Goal: Task Accomplishment & Management: Manage account settings

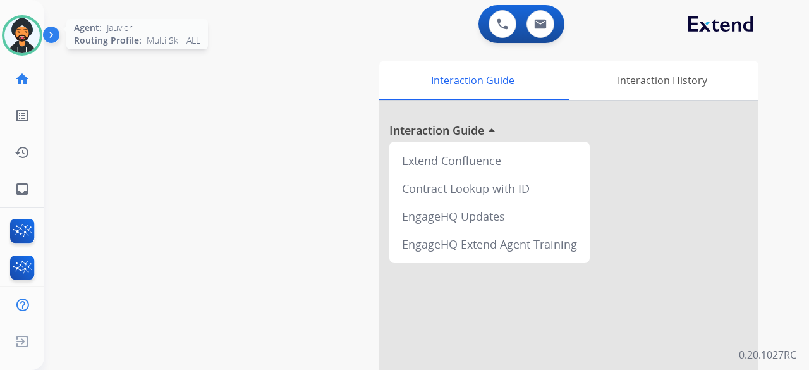
click at [25, 25] on img at bounding box center [21, 35] width 35 height 35
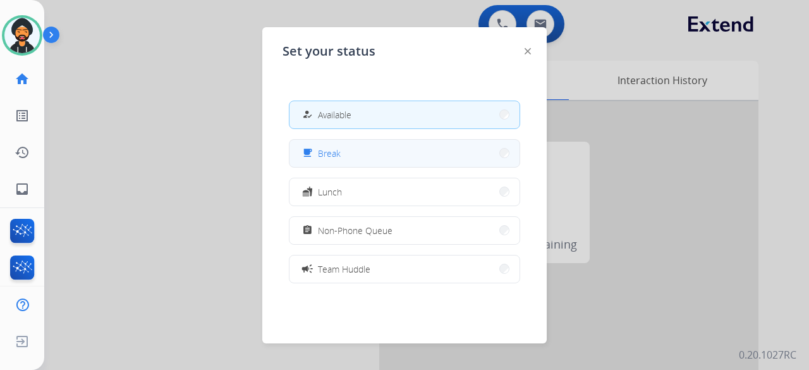
click at [339, 157] on span "Break" at bounding box center [329, 153] width 23 height 13
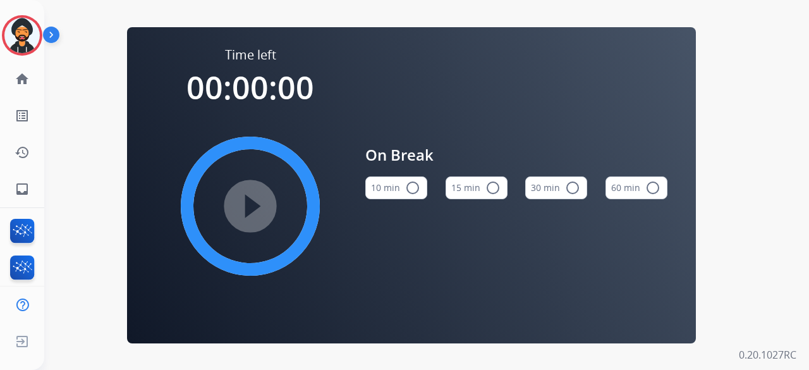
click at [468, 181] on button "15 min radio_button_unchecked" at bounding box center [477, 187] width 62 height 23
click at [393, 366] on div "Time left 00:15:00 play_circle_filled On Break 10 min radio_button_unchecked 15…" at bounding box center [411, 185] width 735 height 370
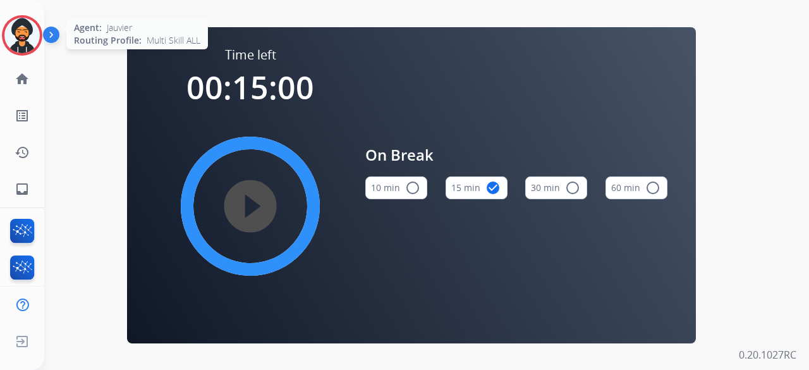
click at [29, 35] on img at bounding box center [21, 35] width 35 height 35
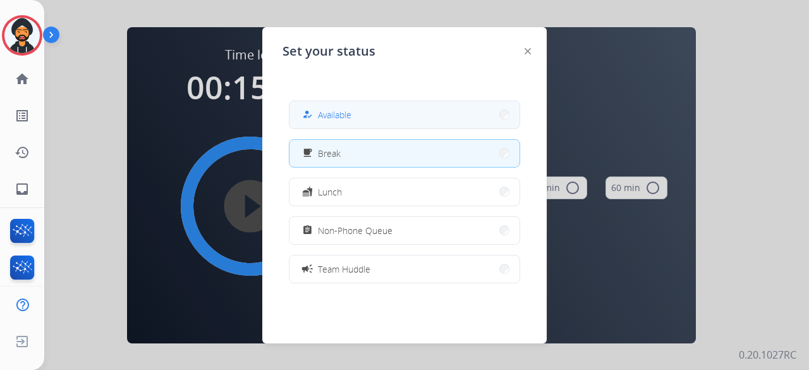
click at [358, 116] on button "how_to_reg Available" at bounding box center [405, 114] width 230 height 27
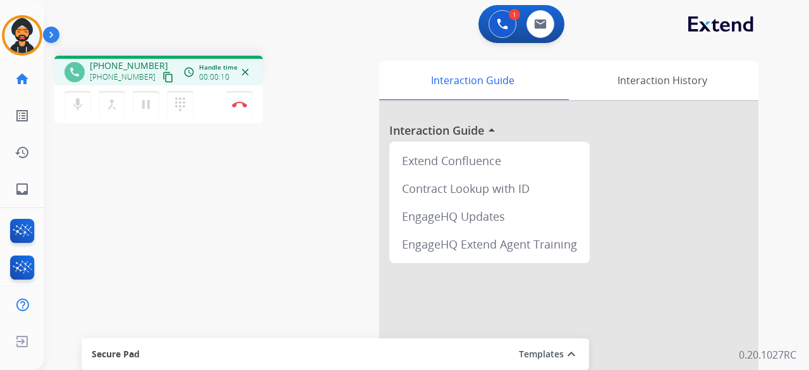
click at [162, 76] on mat-icon "content_copy" at bounding box center [167, 76] width 11 height 11
click at [242, 106] on img at bounding box center [239, 104] width 15 height 6
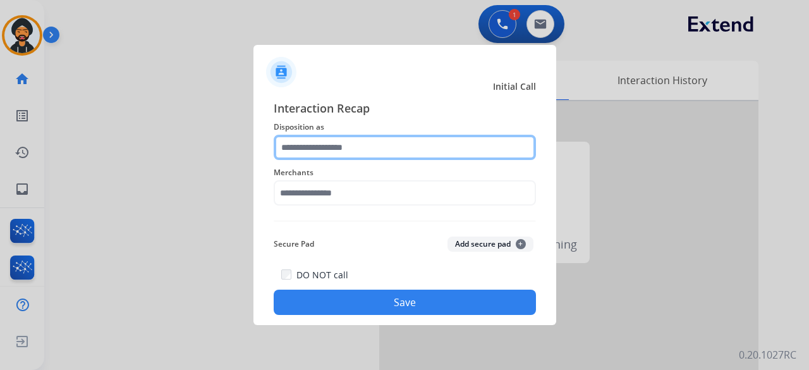
click at [349, 142] on input "text" at bounding box center [405, 147] width 262 height 25
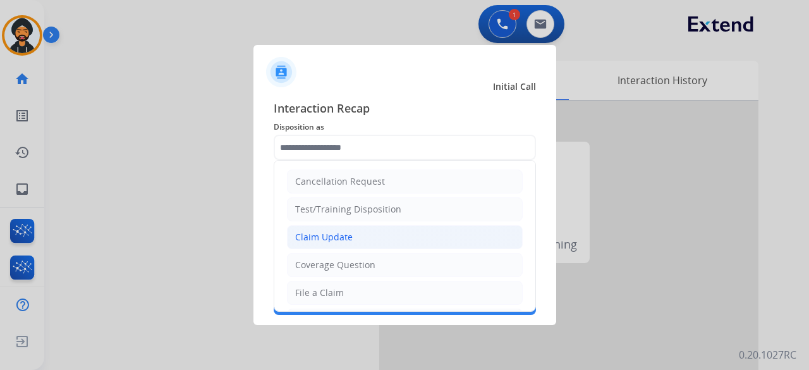
click at [328, 231] on div "Claim Update" at bounding box center [324, 237] width 58 height 13
type input "**********"
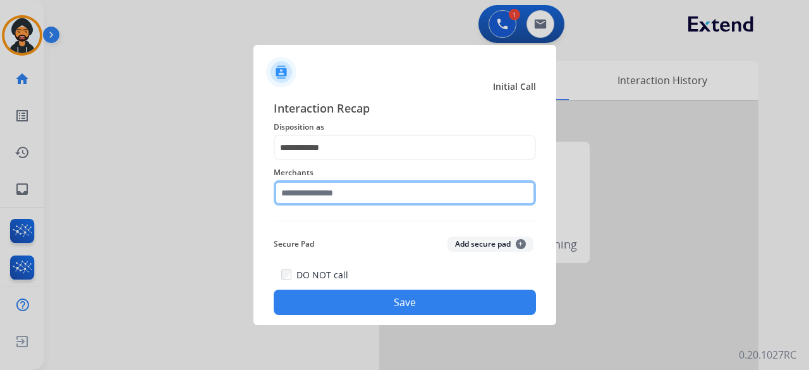
click at [317, 200] on input "text" at bounding box center [405, 192] width 262 height 25
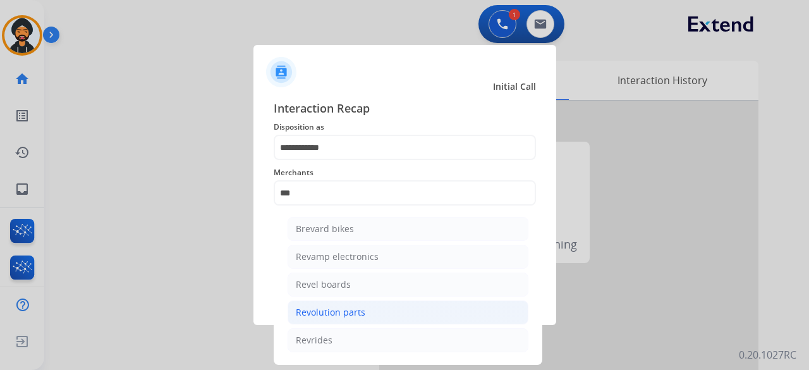
click at [343, 306] on div "Revolution parts" at bounding box center [331, 312] width 70 height 13
type input "**********"
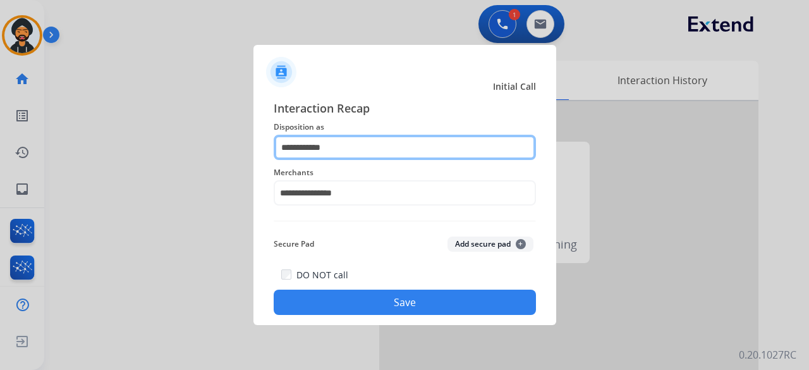
click at [327, 157] on input "**********" at bounding box center [405, 147] width 262 height 25
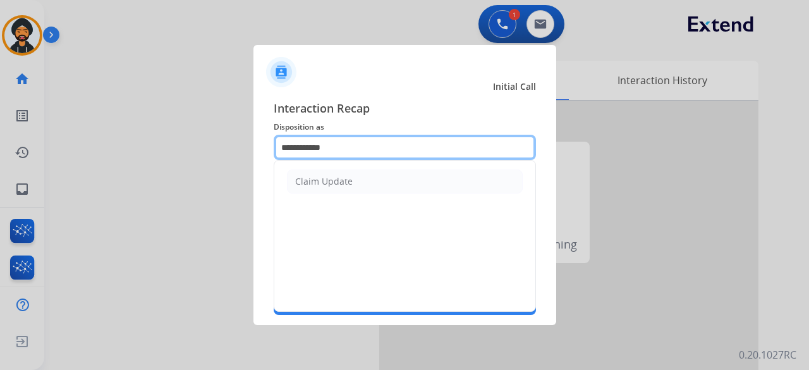
click at [321, 152] on input "**********" at bounding box center [405, 147] width 262 height 25
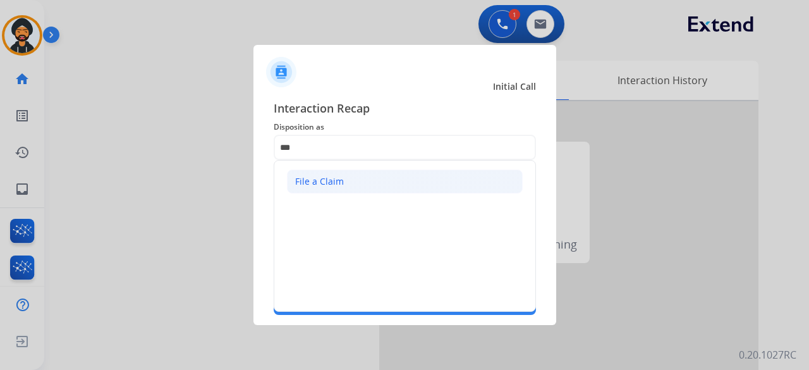
click at [325, 181] on div "File a Claim" at bounding box center [319, 181] width 49 height 13
type input "**********"
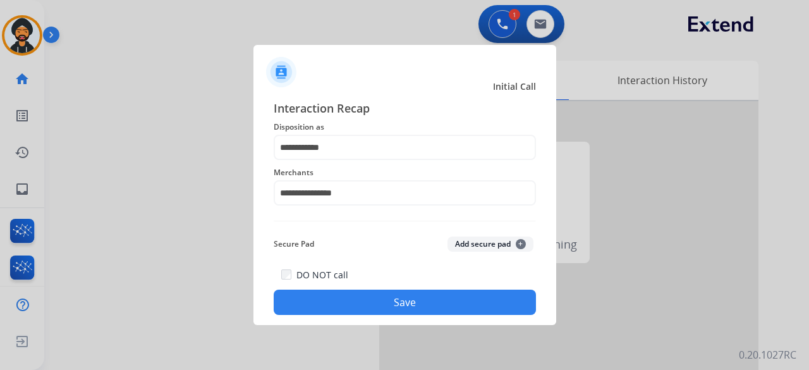
click at [346, 305] on button "Save" at bounding box center [405, 302] width 262 height 25
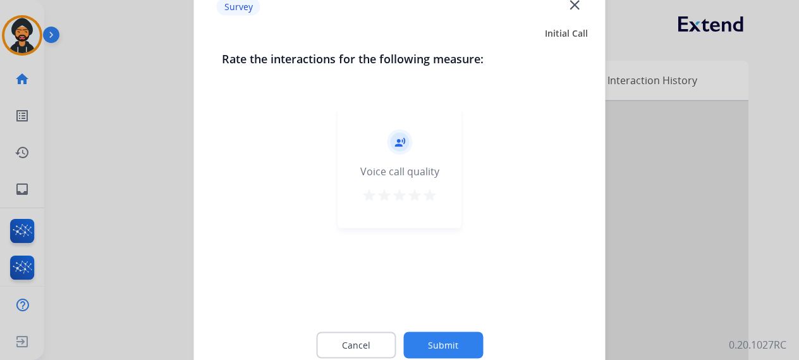
click at [417, 350] on button "Submit" at bounding box center [443, 344] width 80 height 27
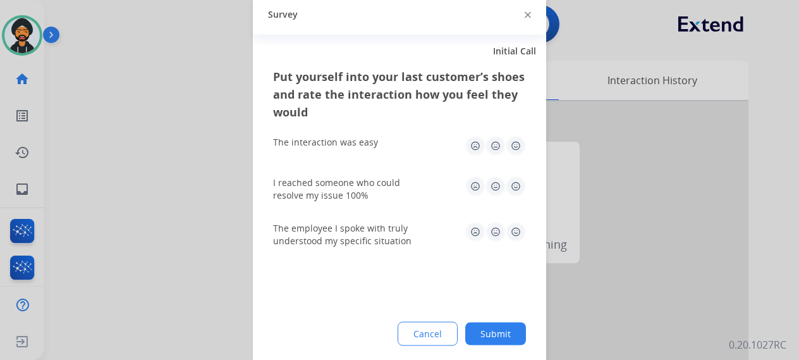
click at [23, 37] on div at bounding box center [399, 180] width 799 height 360
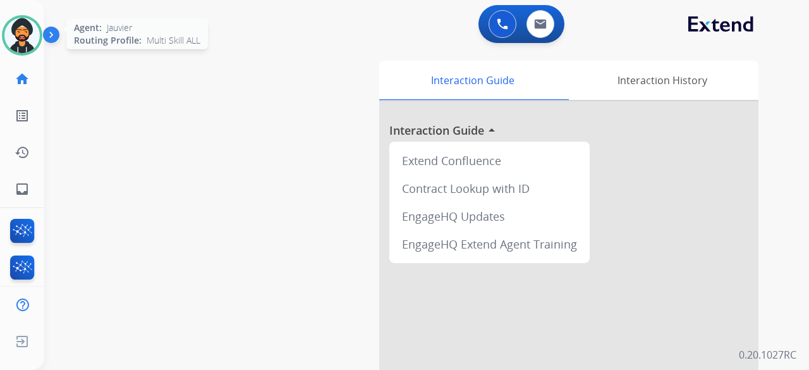
click at [15, 22] on img at bounding box center [21, 35] width 35 height 35
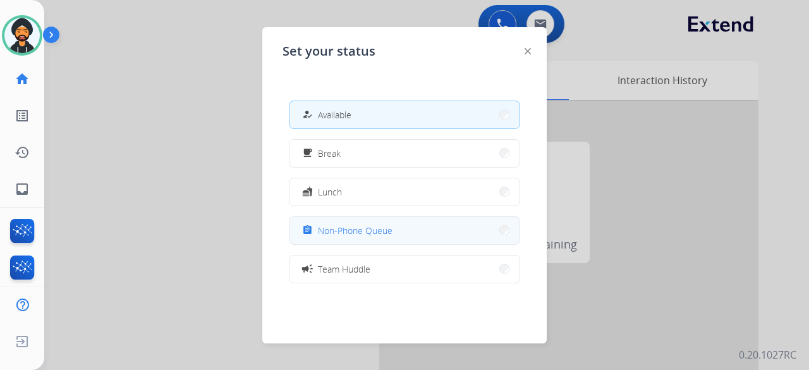
click at [330, 240] on button "assignment Non-Phone Queue" at bounding box center [405, 230] width 230 height 27
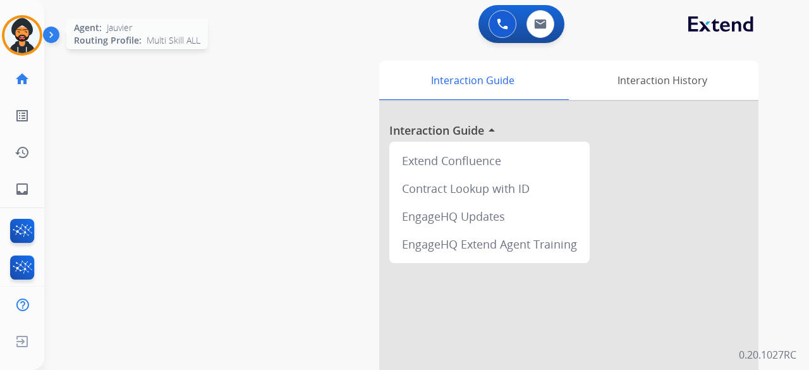
click at [38, 28] on img at bounding box center [21, 35] width 35 height 35
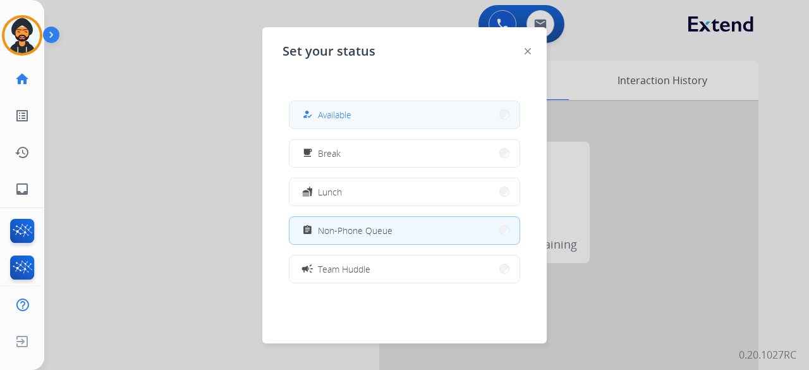
click at [336, 108] on span "Available" at bounding box center [335, 114] width 34 height 13
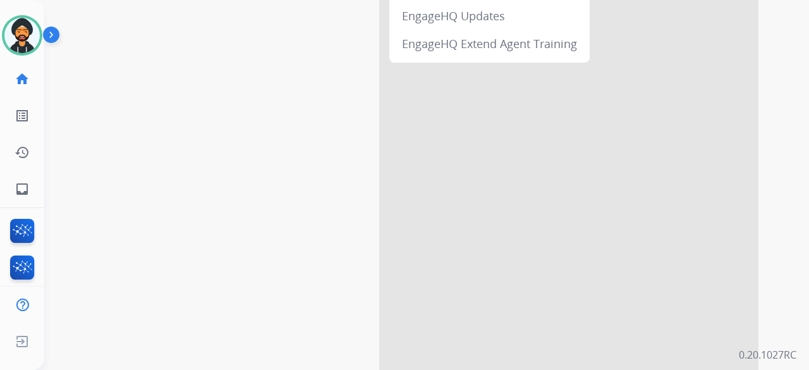
scroll to position [202, 0]
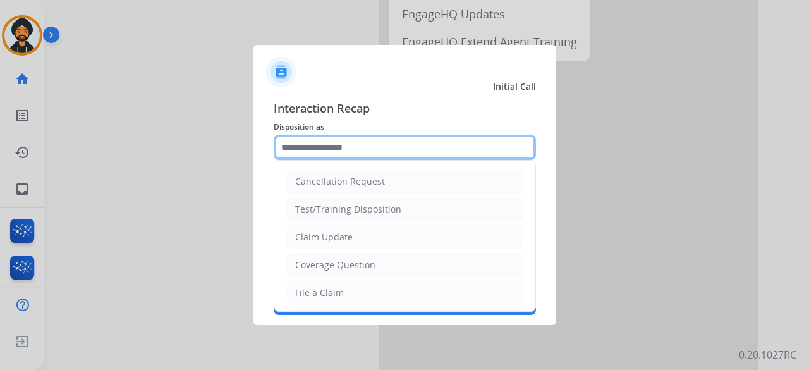
click at [350, 154] on input "text" at bounding box center [405, 147] width 262 height 25
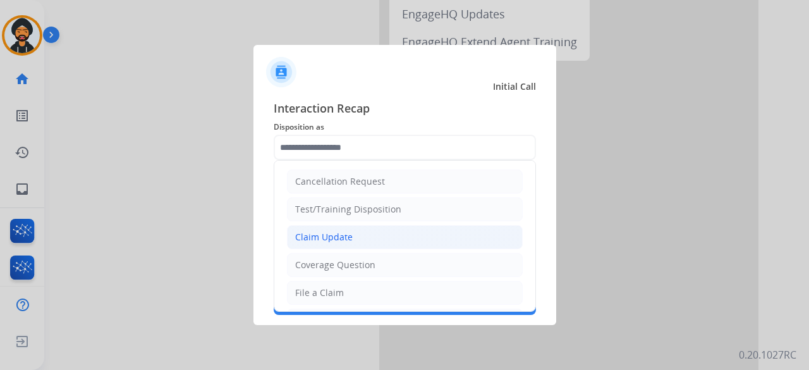
click at [316, 228] on li "Claim Update" at bounding box center [405, 237] width 236 height 24
type input "**********"
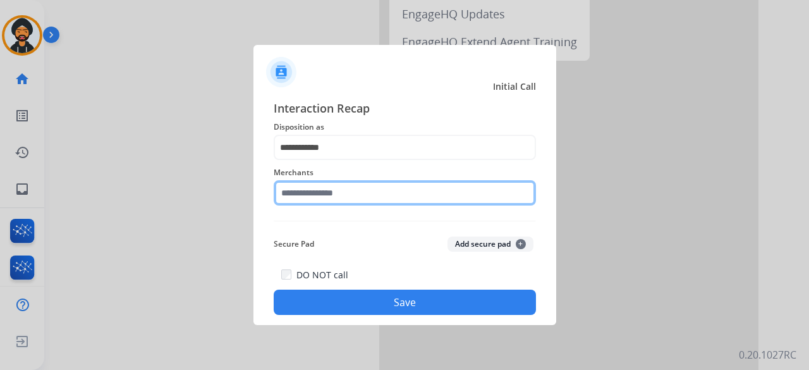
click at [311, 198] on input "text" at bounding box center [405, 192] width 262 height 25
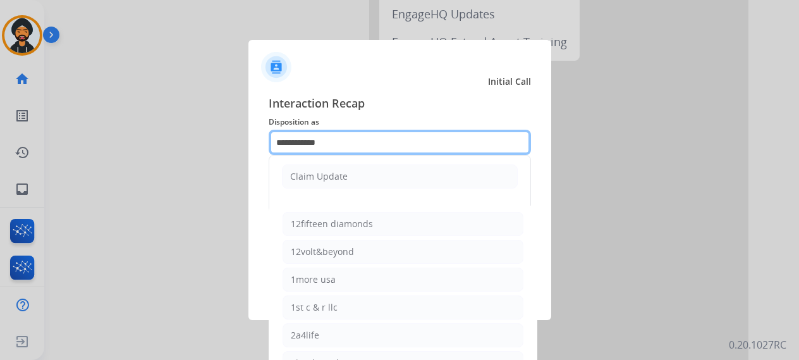
click at [312, 140] on input "**********" at bounding box center [400, 142] width 262 height 25
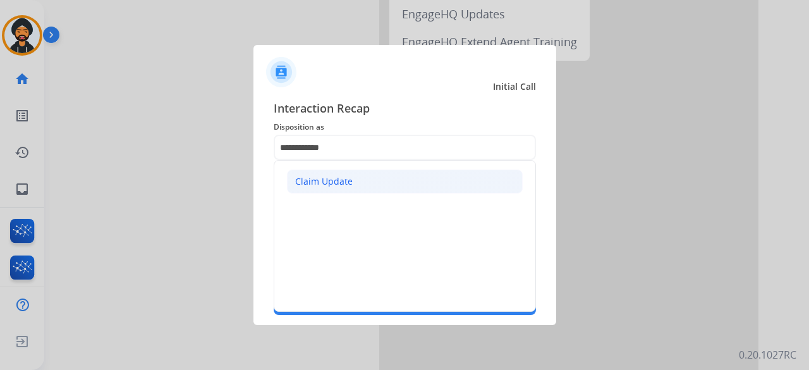
click at [316, 183] on div "Claim Update" at bounding box center [324, 181] width 58 height 13
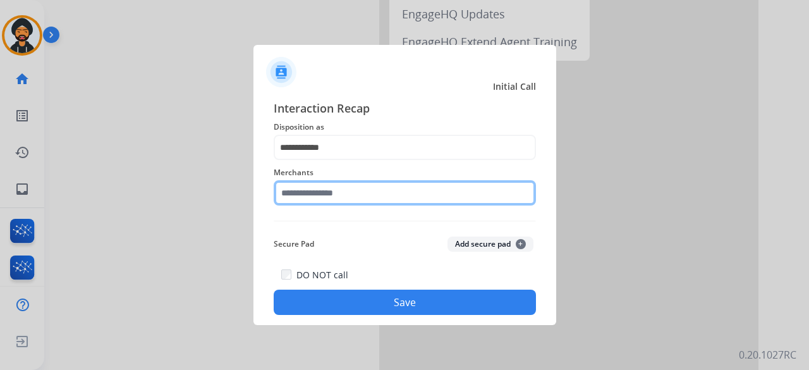
click at [315, 193] on input "text" at bounding box center [405, 192] width 262 height 25
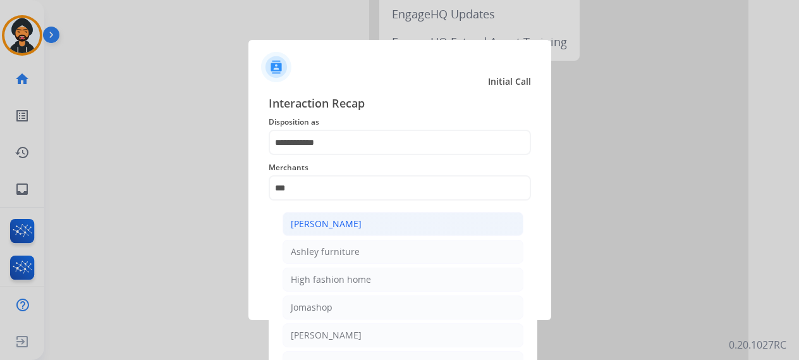
click at [333, 224] on div "[PERSON_NAME]" at bounding box center [326, 223] width 71 height 13
type input "**********"
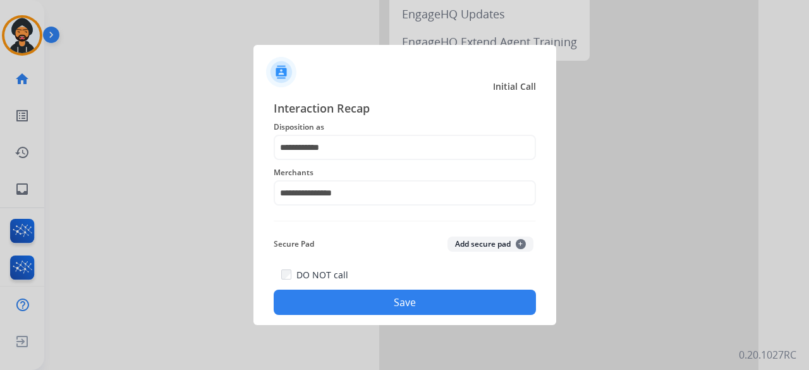
click at [378, 305] on button "Save" at bounding box center [405, 302] width 262 height 25
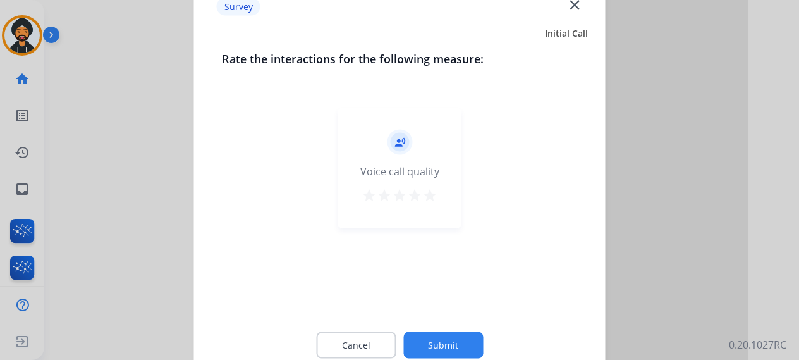
click at [442, 341] on button "Submit" at bounding box center [443, 344] width 80 height 27
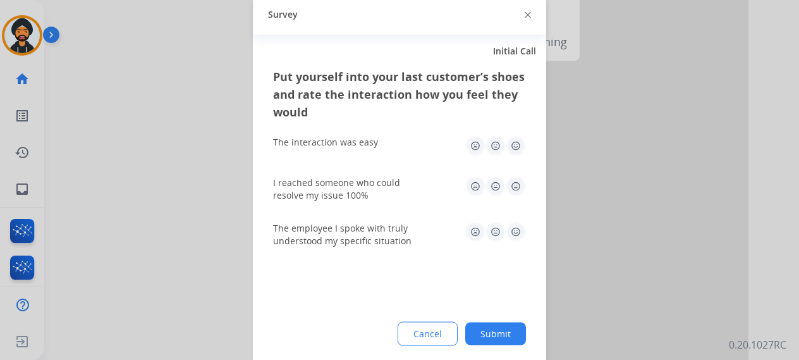
click at [497, 327] on button "Submit" at bounding box center [495, 333] width 61 height 23
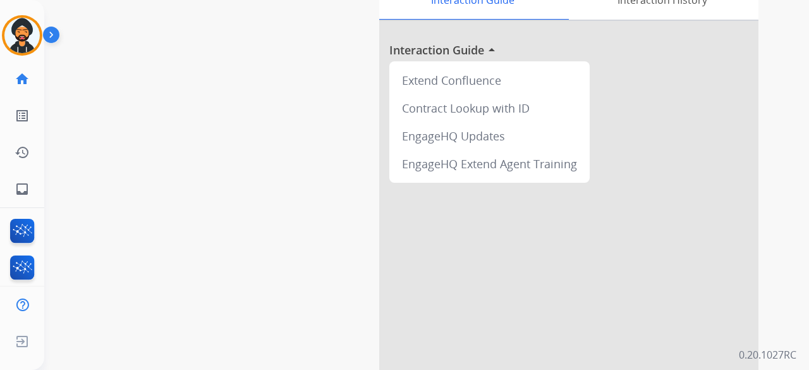
scroll to position [0, 0]
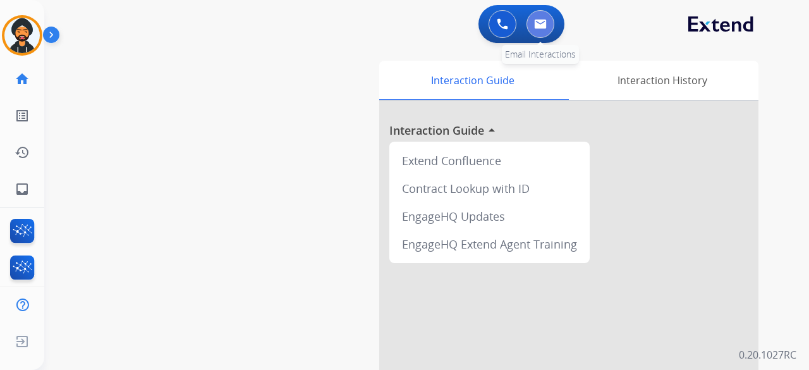
click at [547, 21] on button at bounding box center [541, 24] width 28 height 28
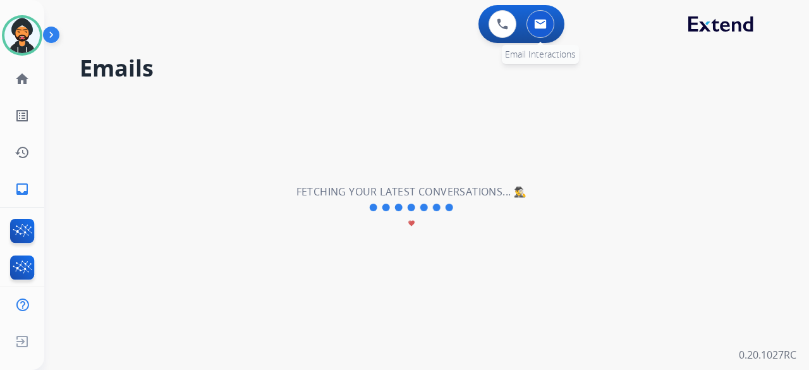
click at [533, 18] on button at bounding box center [541, 24] width 28 height 28
click at [538, 28] on img at bounding box center [540, 24] width 13 height 10
click at [511, 21] on button at bounding box center [503, 24] width 28 height 28
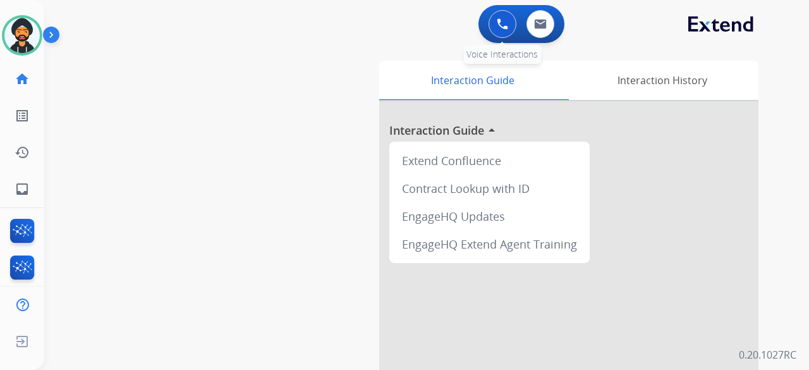
click at [502, 20] on img at bounding box center [502, 23] width 11 height 11
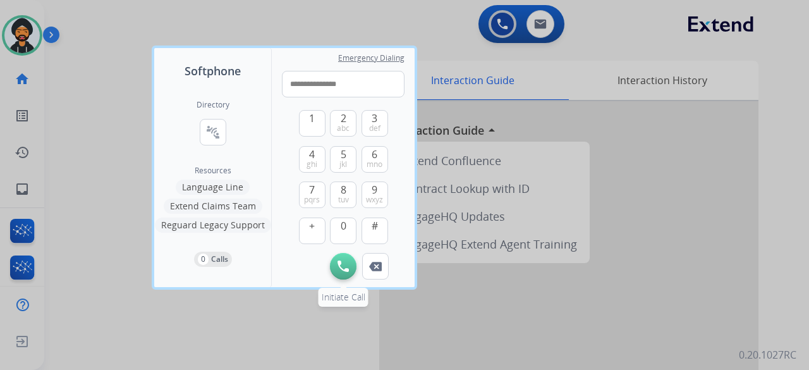
type input "**********"
click at [348, 261] on img at bounding box center [343, 265] width 11 height 11
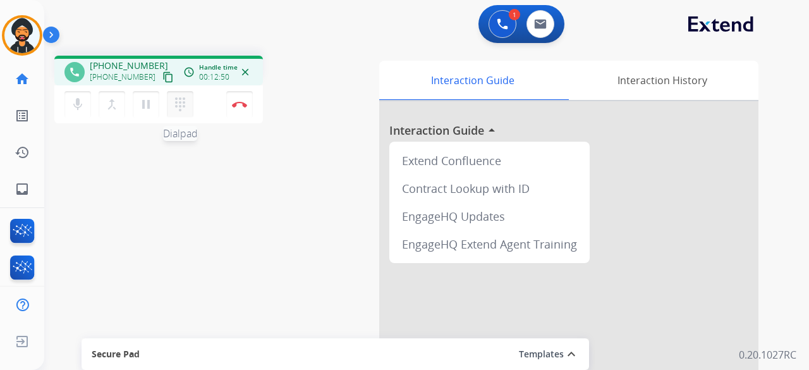
click at [174, 108] on mat-icon "dialpad" at bounding box center [180, 104] width 15 height 15
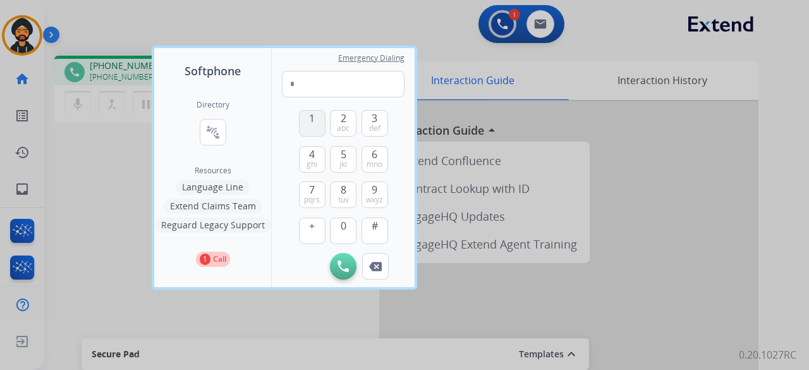
click at [314, 121] on span "1" at bounding box center [312, 118] width 6 height 15
type input "**"
click at [102, 224] on div at bounding box center [404, 185] width 809 height 370
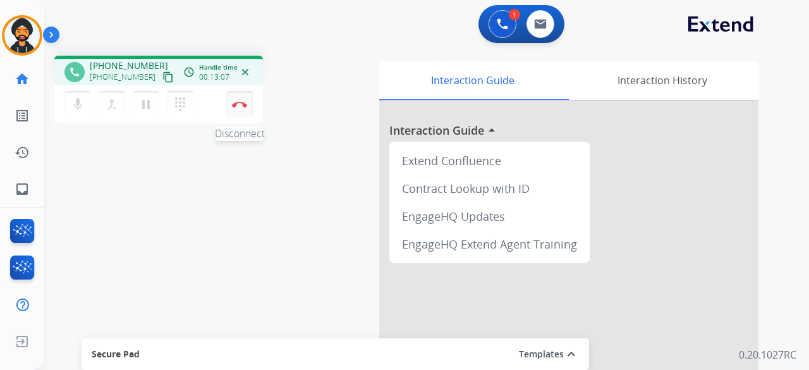
click at [246, 99] on button "Disconnect" at bounding box center [239, 104] width 27 height 27
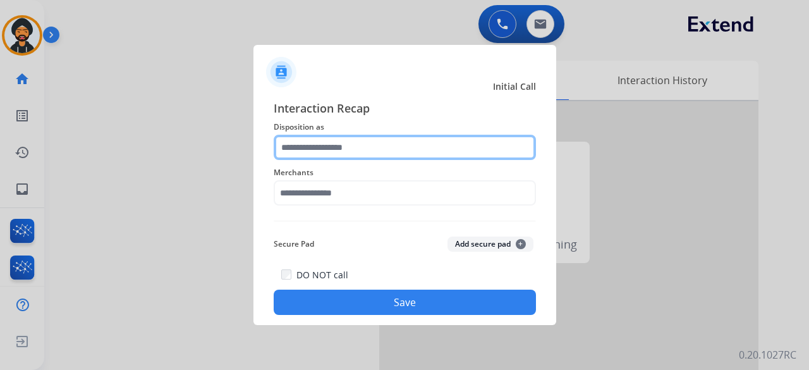
click at [309, 151] on input "text" at bounding box center [405, 147] width 262 height 25
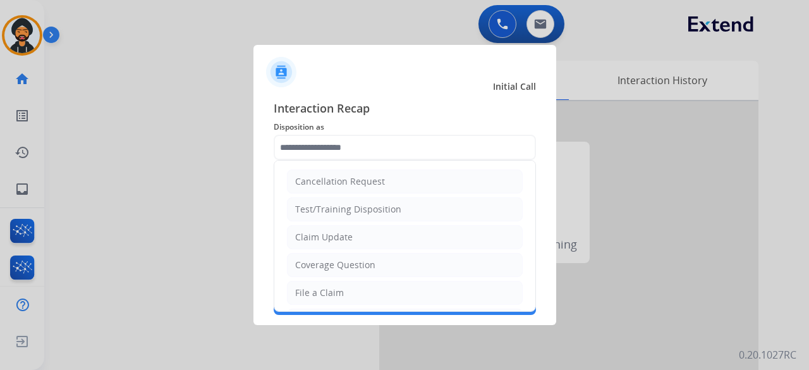
click at [330, 234] on div "Claim Update" at bounding box center [324, 237] width 58 height 13
type input "**********"
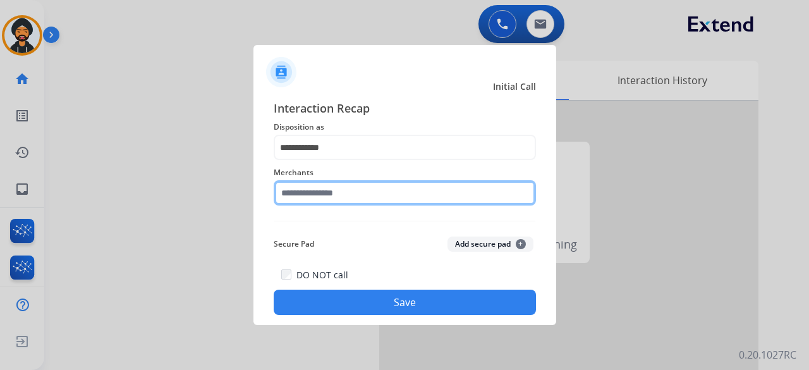
click at [332, 183] on input "text" at bounding box center [405, 192] width 262 height 25
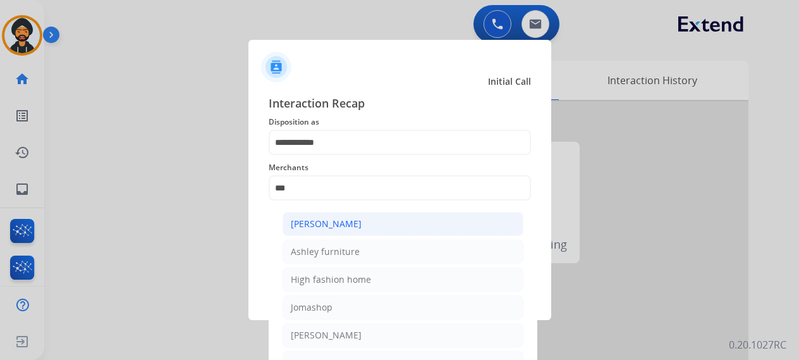
click at [345, 228] on div "[PERSON_NAME]" at bounding box center [326, 223] width 71 height 13
type input "**********"
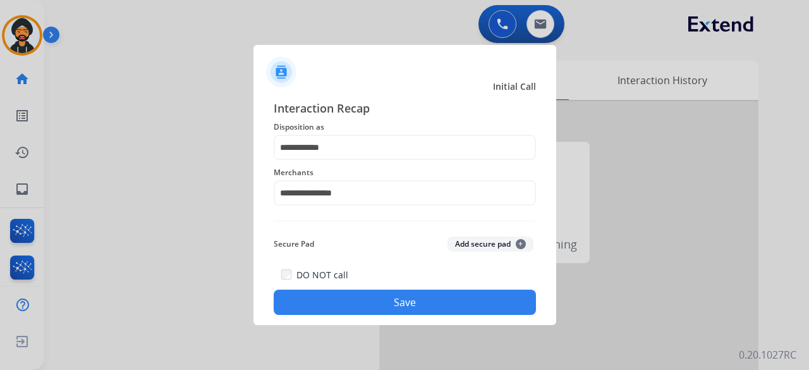
click at [381, 300] on button "Save" at bounding box center [405, 302] width 262 height 25
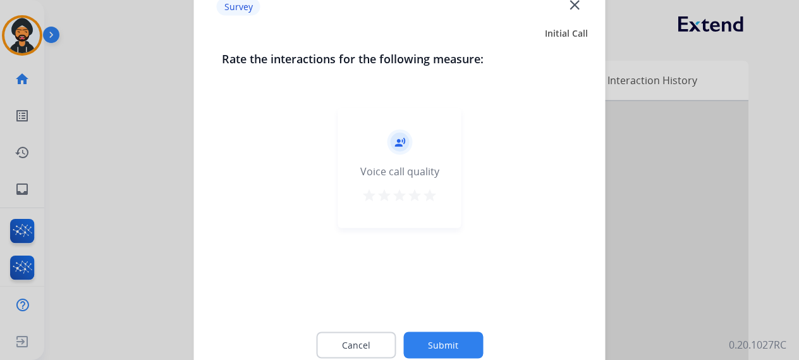
drag, startPoint x: 434, startPoint y: 337, endPoint x: 439, endPoint y: 333, distance: 6.7
click at [436, 334] on button "Submit" at bounding box center [443, 344] width 80 height 27
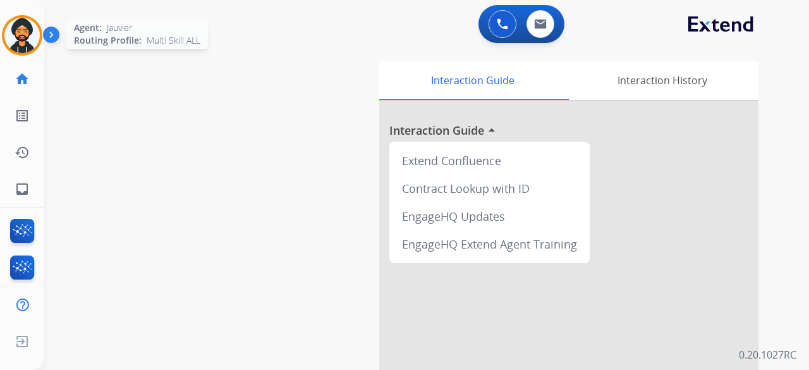
click at [33, 34] on img at bounding box center [21, 35] width 35 height 35
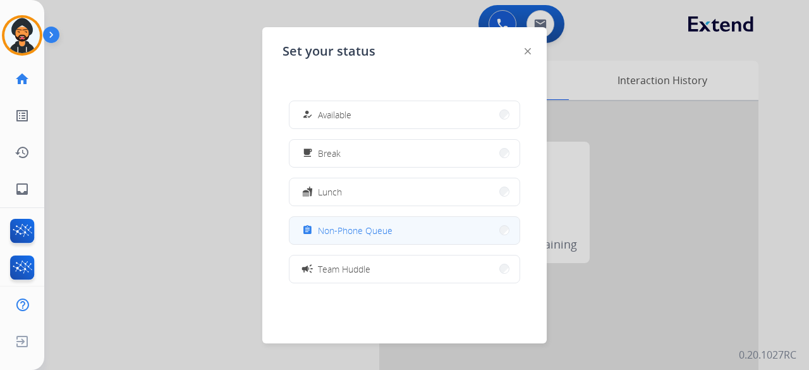
click at [344, 226] on span "Non-Phone Queue" at bounding box center [355, 230] width 75 height 13
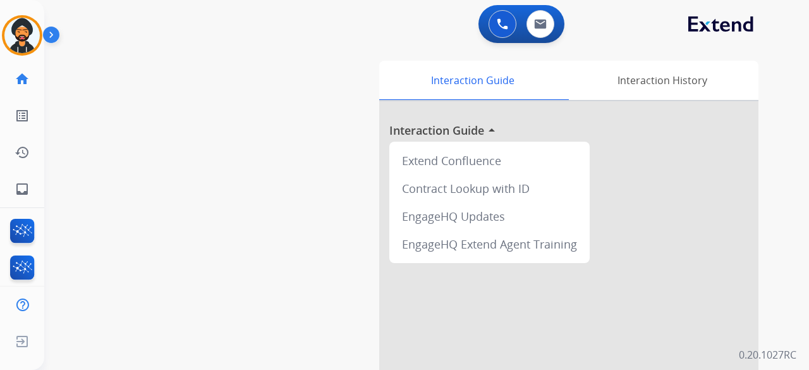
click at [561, 22] on div "0 Voice Interactions 0 Email Interactions" at bounding box center [522, 24] width 86 height 38
click at [540, 22] on img at bounding box center [540, 24] width 13 height 10
select select "**********"
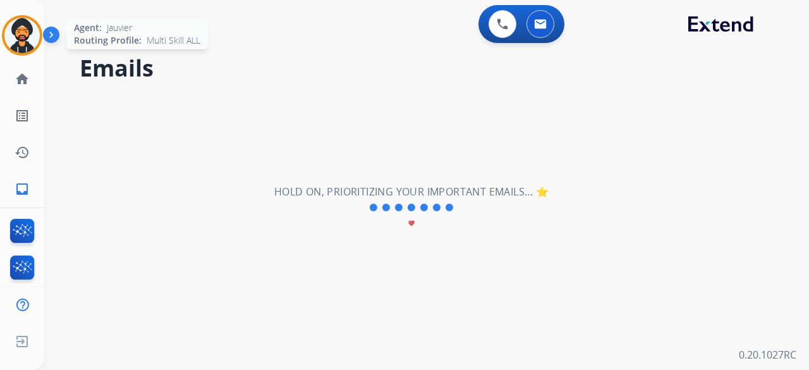
click at [24, 35] on img at bounding box center [21, 35] width 35 height 35
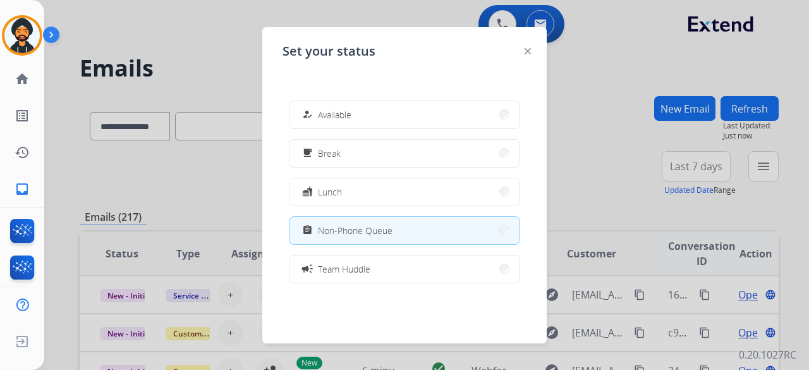
click at [141, 24] on div at bounding box center [404, 185] width 809 height 370
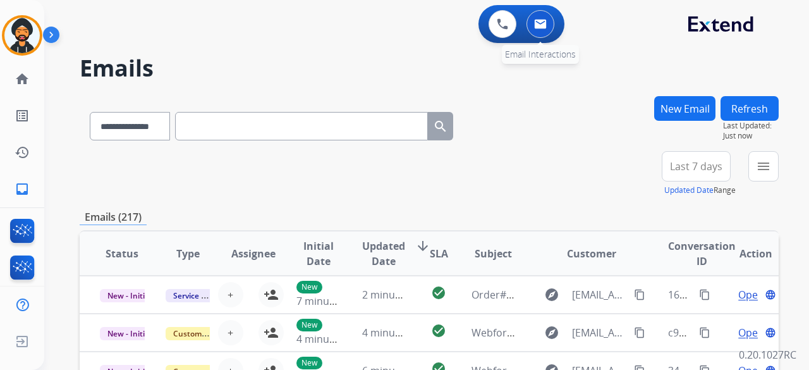
click at [530, 20] on button at bounding box center [541, 24] width 28 height 28
click at [692, 112] on button "New Email" at bounding box center [684, 108] width 61 height 25
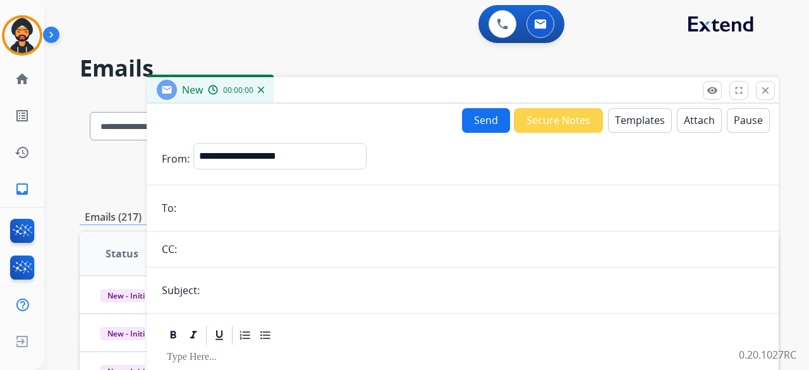
click at [636, 112] on button "Templates" at bounding box center [640, 120] width 64 height 25
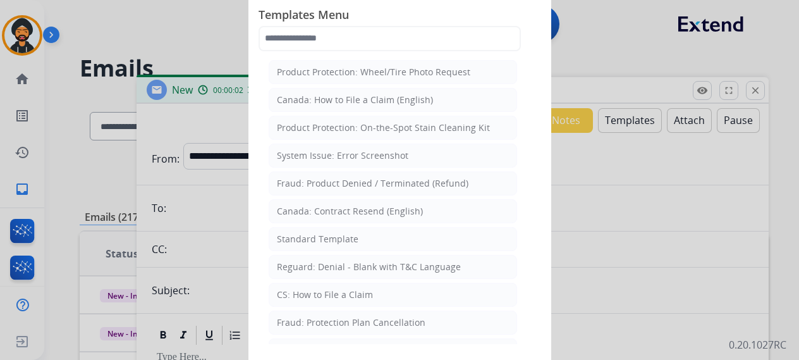
click at [95, 145] on div at bounding box center [399, 180] width 799 height 360
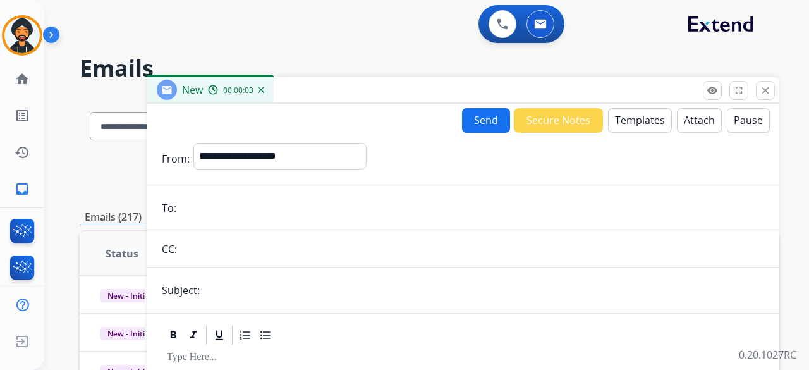
click at [266, 95] on div "New 00:00:03" at bounding box center [210, 89] width 127 height 25
click at [262, 89] on img at bounding box center [261, 90] width 6 height 6
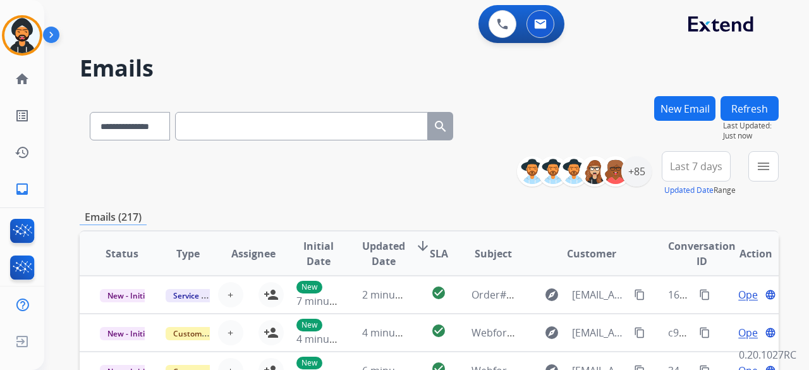
paste input "**********"
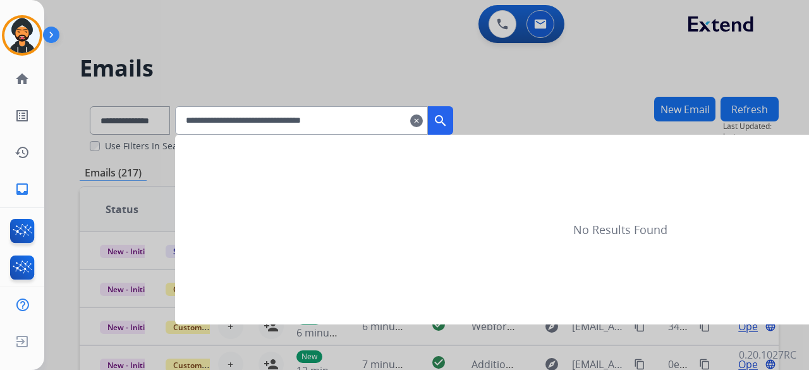
type input "**********"
click at [448, 119] on mat-icon "search" at bounding box center [440, 120] width 15 height 15
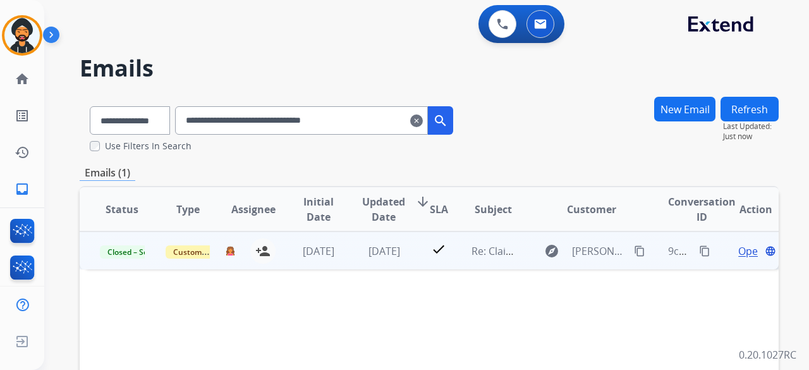
click at [738, 249] on span "Open" at bounding box center [751, 250] width 26 height 15
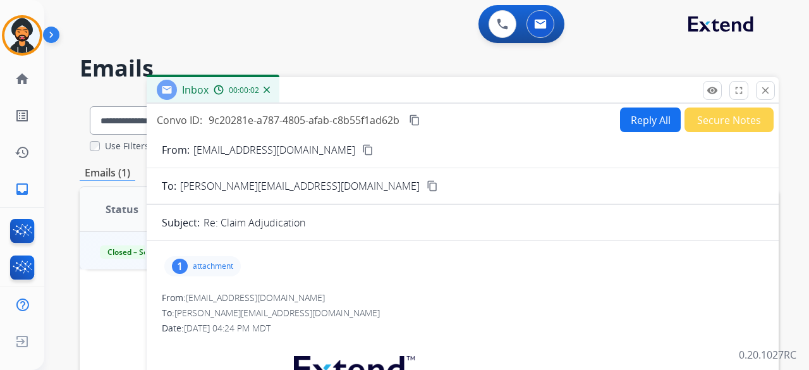
click at [221, 266] on p "attachment" at bounding box center [213, 266] width 40 height 10
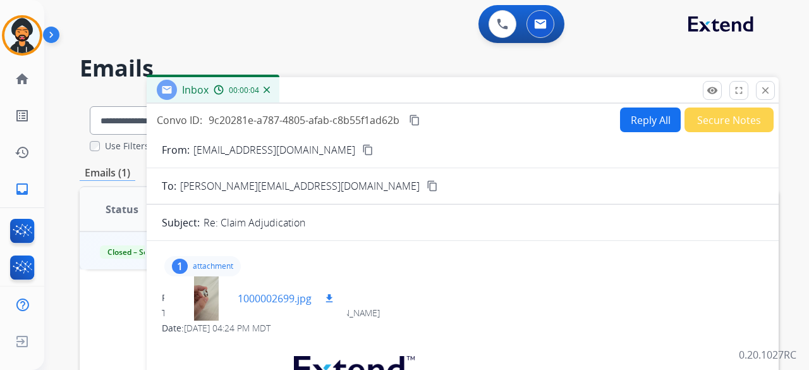
click at [202, 296] on div at bounding box center [205, 298] width 63 height 44
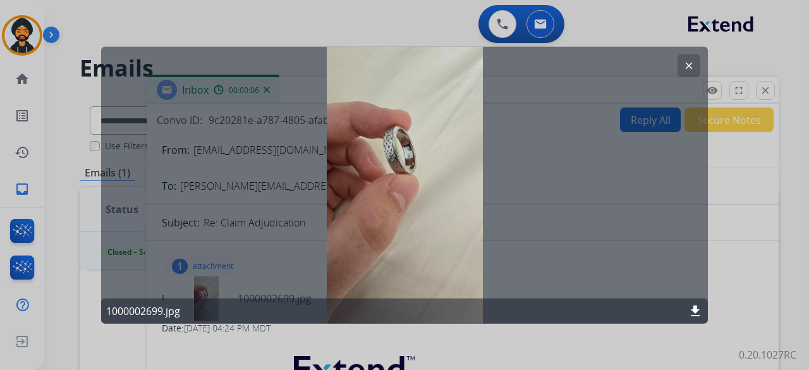
click at [692, 59] on mat-icon "clear" at bounding box center [688, 64] width 11 height 11
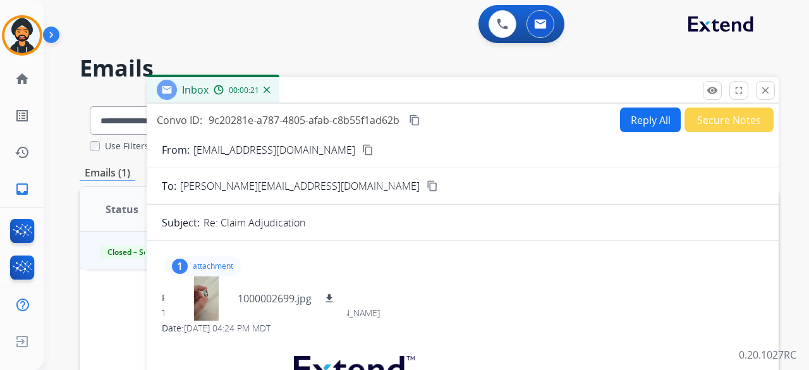
click at [767, 90] on mat-icon "close" at bounding box center [765, 90] width 11 height 11
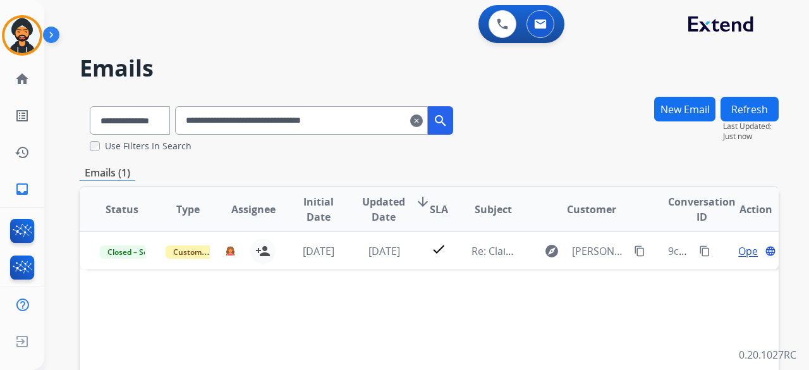
click at [423, 121] on mat-icon "clear" at bounding box center [416, 120] width 13 height 15
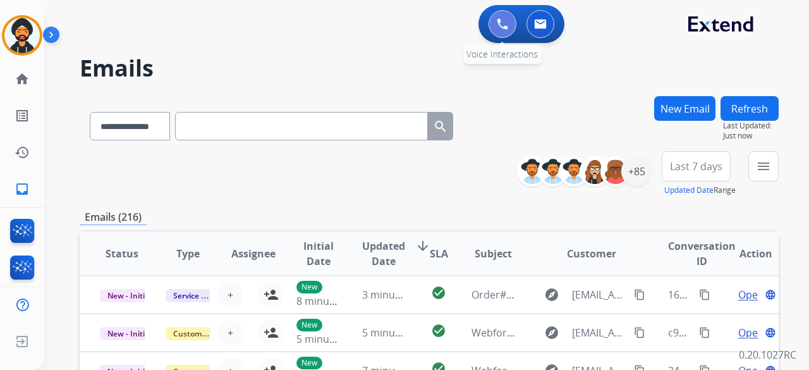
click at [507, 30] on button at bounding box center [503, 24] width 28 height 28
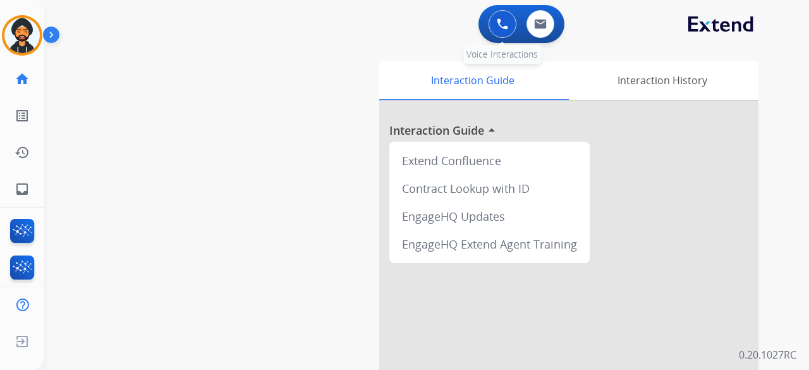
click at [508, 30] on button at bounding box center [503, 24] width 28 height 28
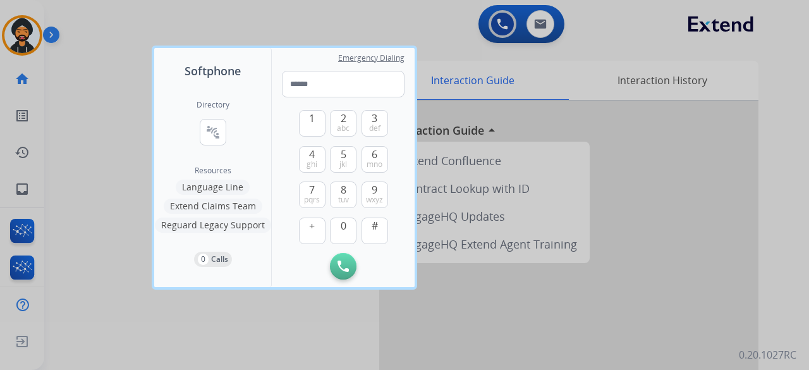
click at [559, 40] on div at bounding box center [404, 185] width 809 height 370
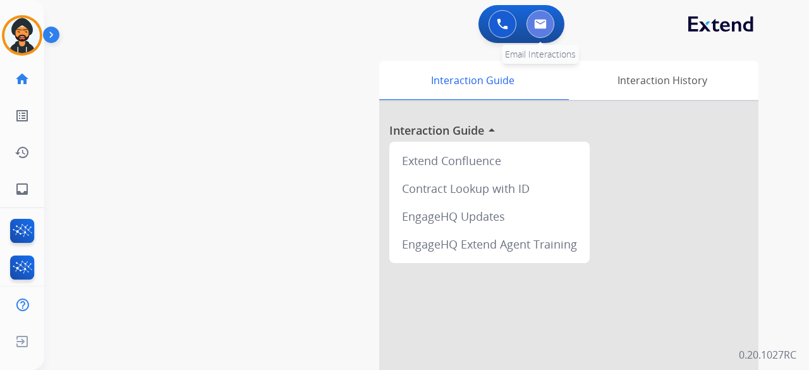
click at [540, 27] on img at bounding box center [540, 24] width 13 height 10
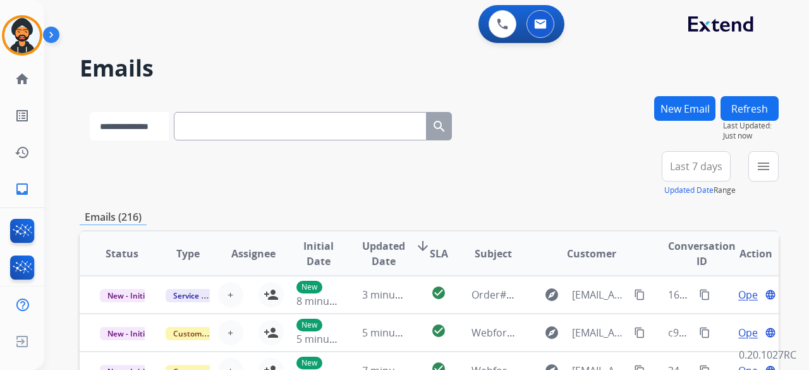
click at [125, 125] on select "**********" at bounding box center [129, 126] width 79 height 28
select select "**********"
click at [90, 112] on select "**********" at bounding box center [129, 126] width 79 height 28
paste input "**********"
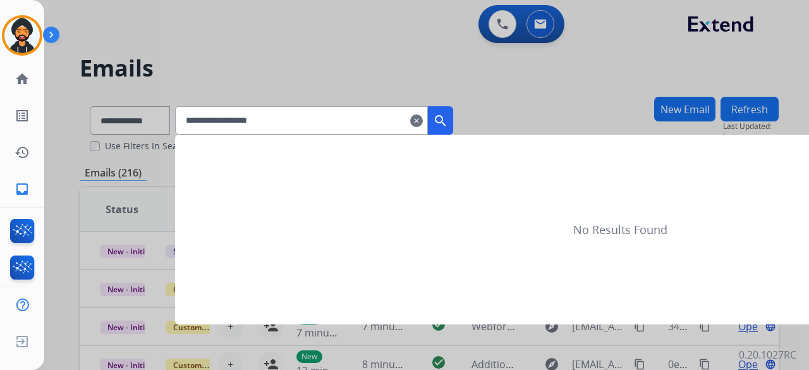
type input "**********"
click at [448, 121] on mat-icon "search" at bounding box center [440, 120] width 15 height 15
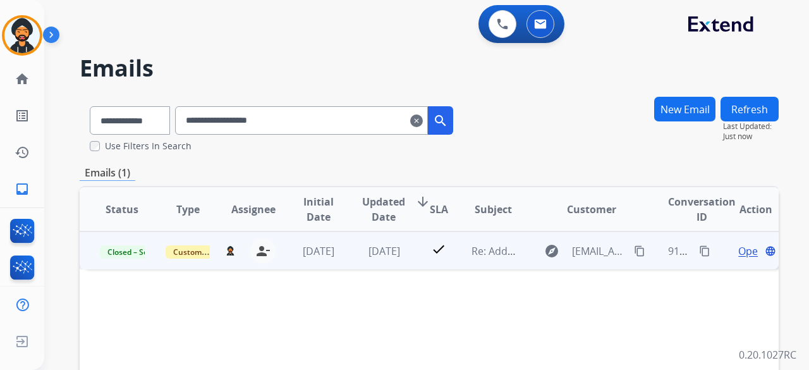
click at [739, 250] on span "Open" at bounding box center [751, 250] width 26 height 15
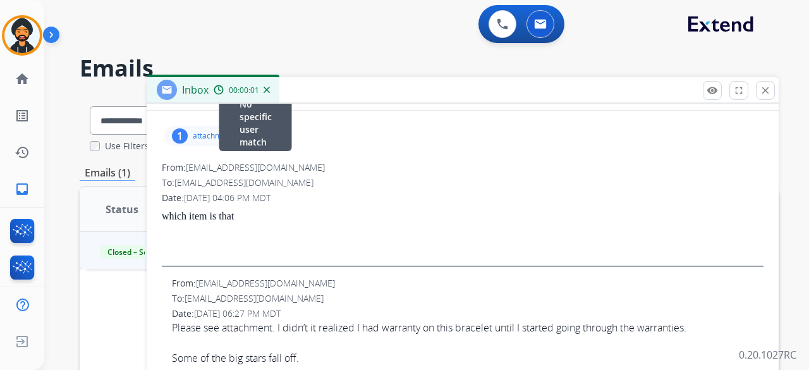
scroll to position [63, 0]
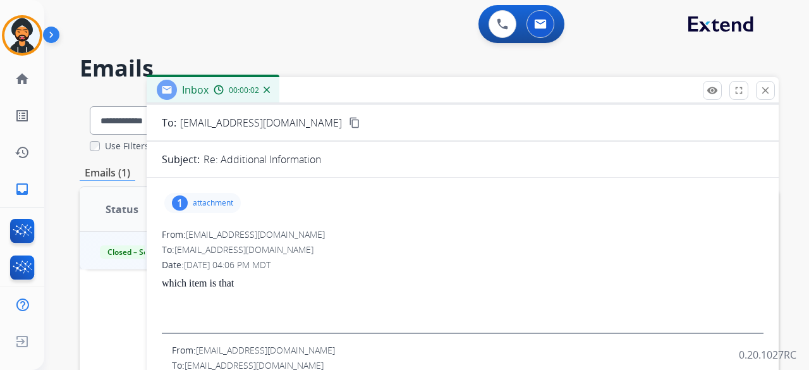
click at [225, 202] on p "attachment" at bounding box center [213, 203] width 40 height 10
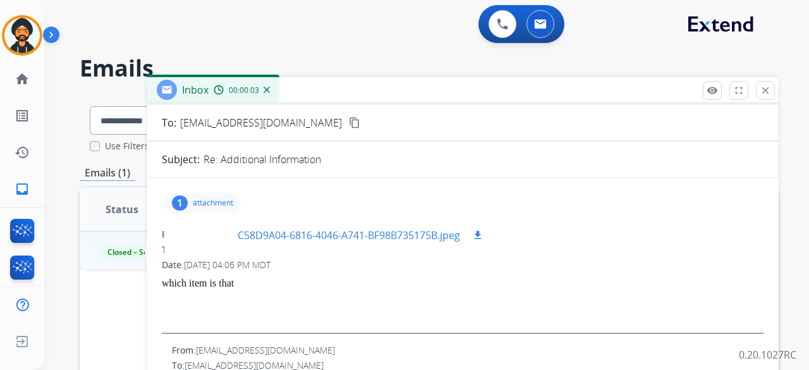
click at [219, 223] on div at bounding box center [205, 235] width 63 height 44
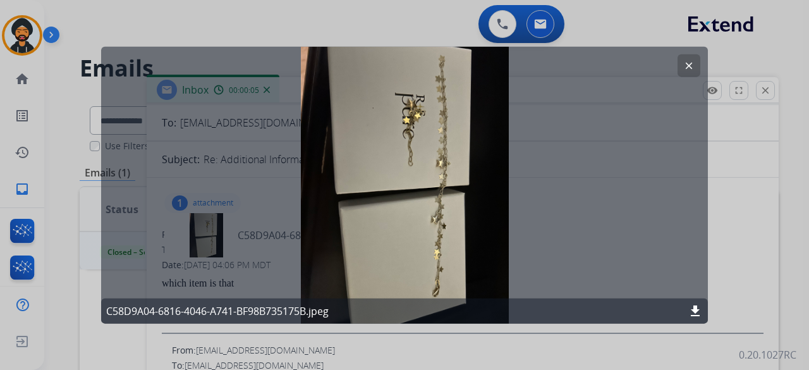
click at [687, 60] on mat-icon "clear" at bounding box center [688, 64] width 11 height 11
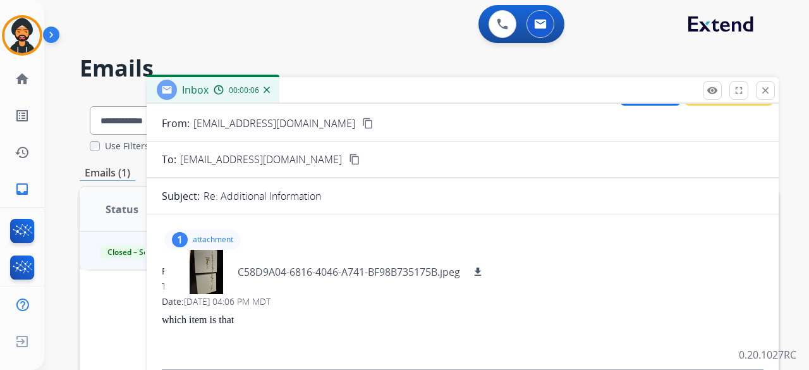
scroll to position [0, 0]
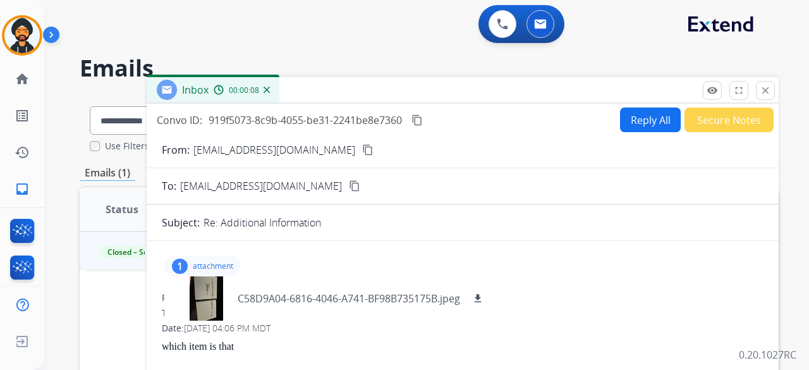
click at [632, 113] on button "Reply All" at bounding box center [650, 119] width 61 height 25
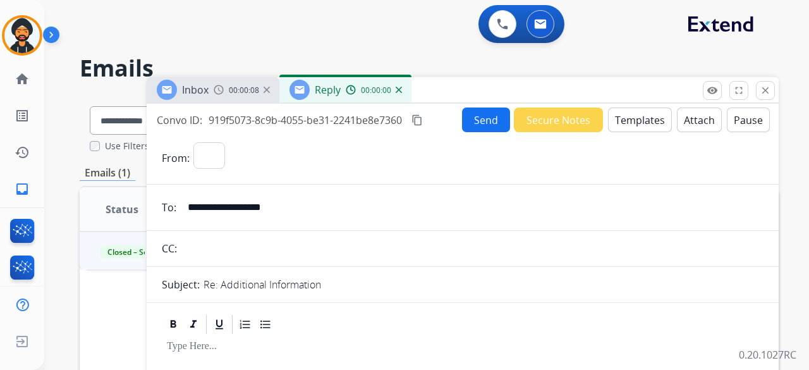
select select "**********"
click at [609, 114] on button "Templates" at bounding box center [640, 119] width 64 height 25
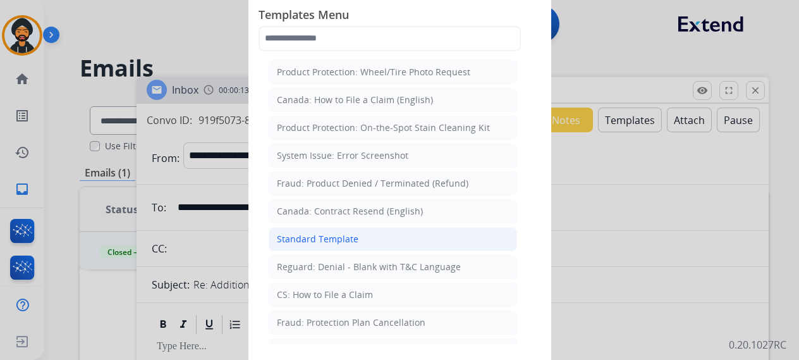
click at [350, 233] on div "Standard Template" at bounding box center [318, 239] width 82 height 13
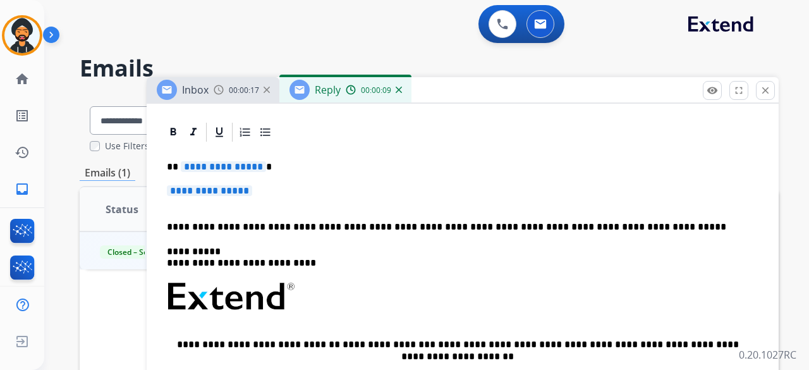
scroll to position [316, 0]
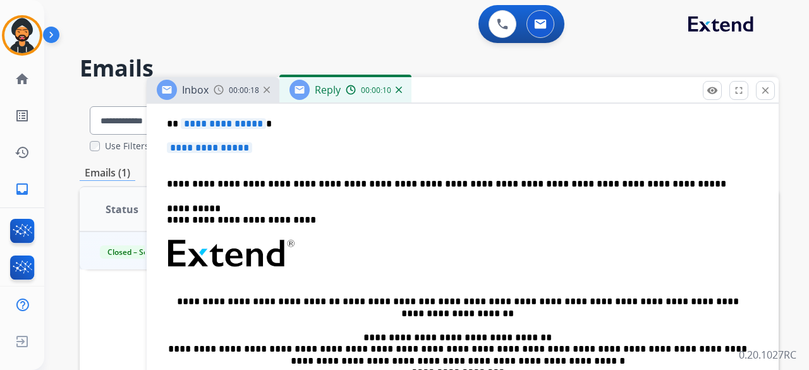
drag, startPoint x: 266, startPoint y: 145, endPoint x: 159, endPoint y: 146, distance: 106.8
click at [172, 149] on p "**********" at bounding box center [463, 153] width 592 height 23
click at [232, 147] on span "**********" at bounding box center [209, 147] width 85 height 11
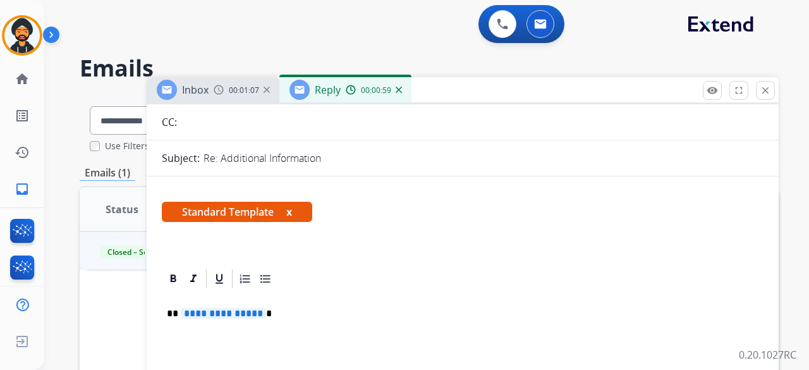
scroll to position [190, 0]
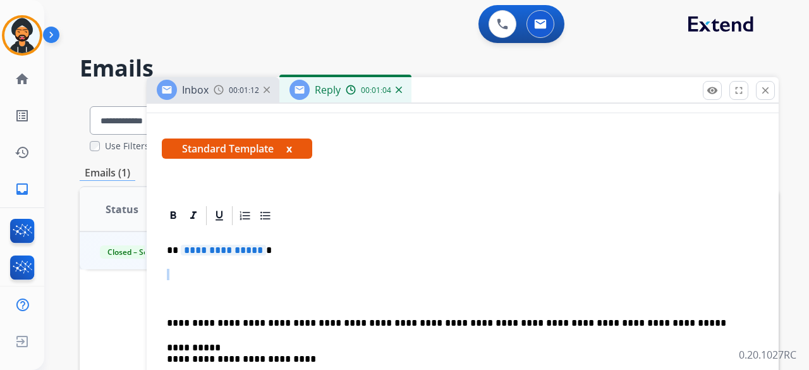
drag, startPoint x: 226, startPoint y: 255, endPoint x: 166, endPoint y: 256, distance: 60.7
drag, startPoint x: 166, startPoint y: 252, endPoint x: 260, endPoint y: 249, distance: 94.9
drag, startPoint x: 250, startPoint y: 250, endPoint x: 238, endPoint y: 266, distance: 19.5
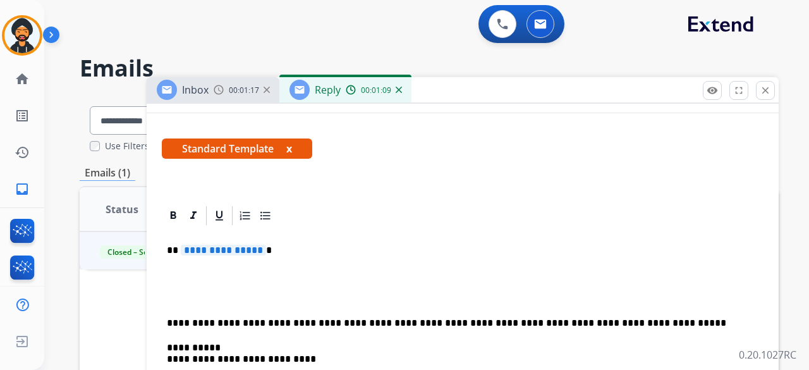
click at [230, 269] on p at bounding box center [463, 274] width 592 height 11
drag, startPoint x: 267, startPoint y: 247, endPoint x: 126, endPoint y: 241, distance: 141.7
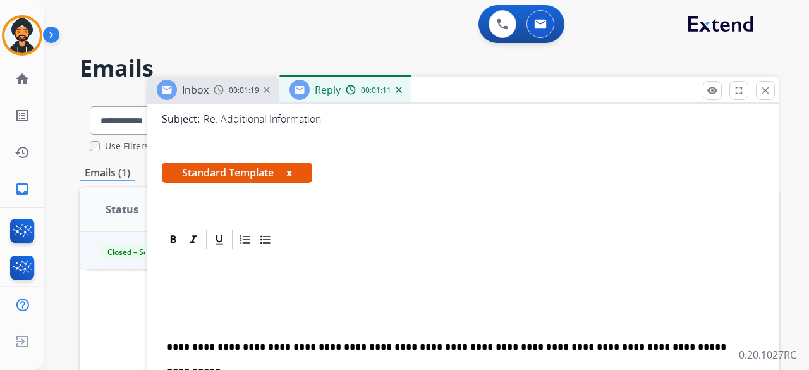
drag, startPoint x: 169, startPoint y: 256, endPoint x: 175, endPoint y: 259, distance: 6.5
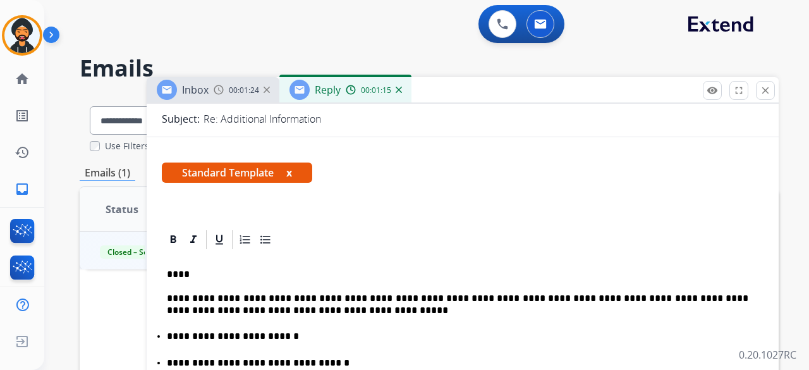
click at [177, 273] on p "****" at bounding box center [458, 274] width 582 height 11
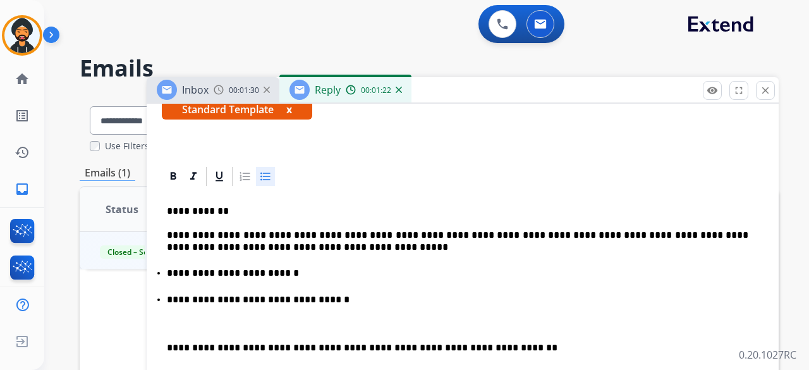
click at [293, 275] on p "**********" at bounding box center [458, 272] width 582 height 11
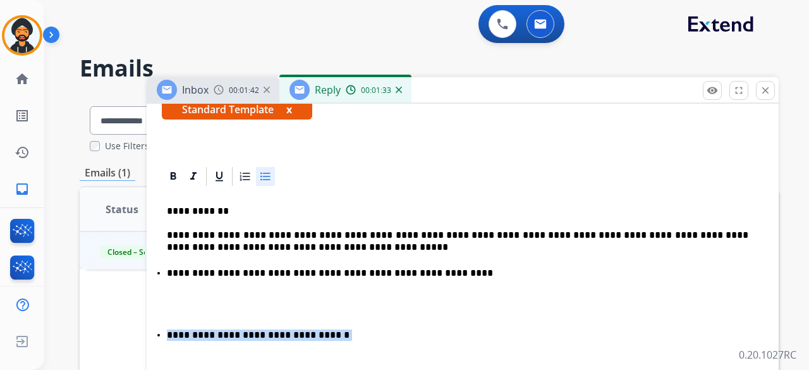
drag, startPoint x: 327, startPoint y: 335, endPoint x: 81, endPoint y: 318, distance: 247.1
click at [186, 310] on p at bounding box center [463, 303] width 592 height 23
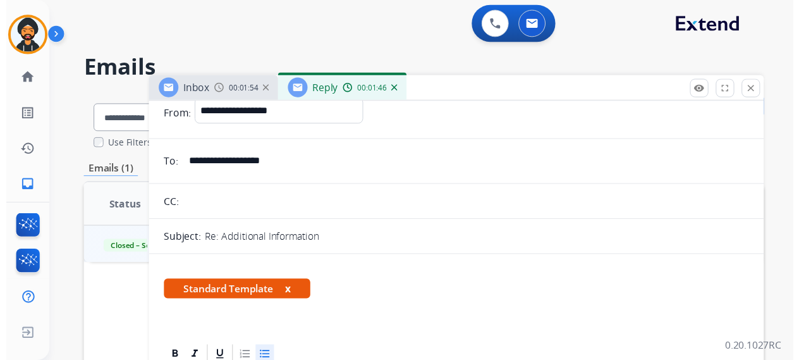
scroll to position [0, 0]
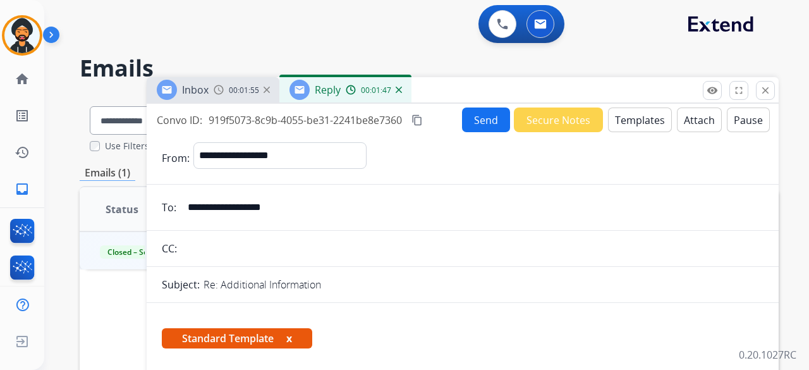
click at [478, 118] on button "Send" at bounding box center [486, 119] width 48 height 25
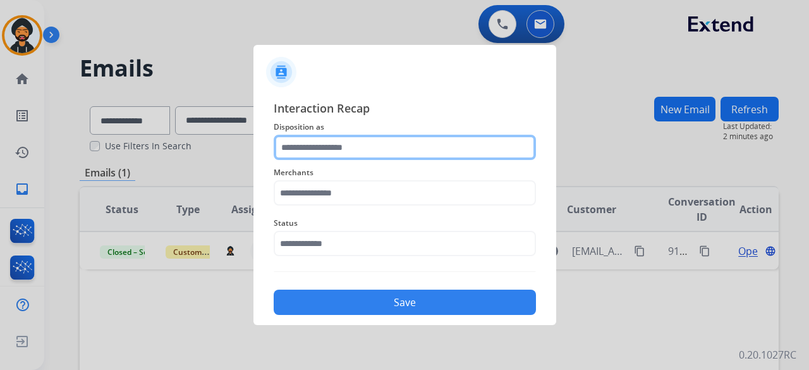
click at [343, 149] on input "text" at bounding box center [405, 147] width 262 height 25
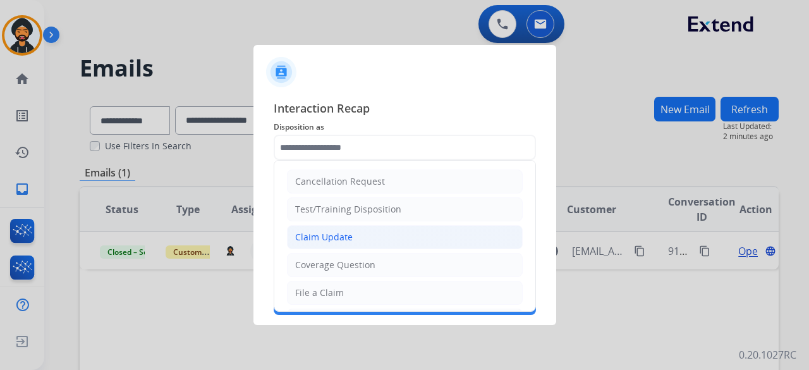
click at [330, 232] on div "Claim Update" at bounding box center [324, 237] width 58 height 13
type input "**********"
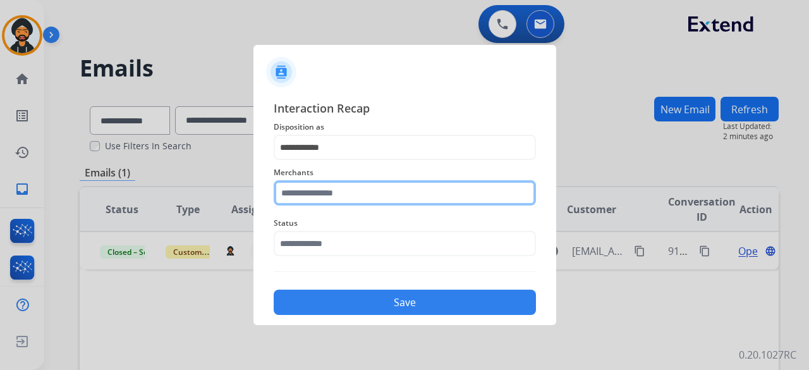
click at [336, 193] on input "text" at bounding box center [405, 192] width 262 height 25
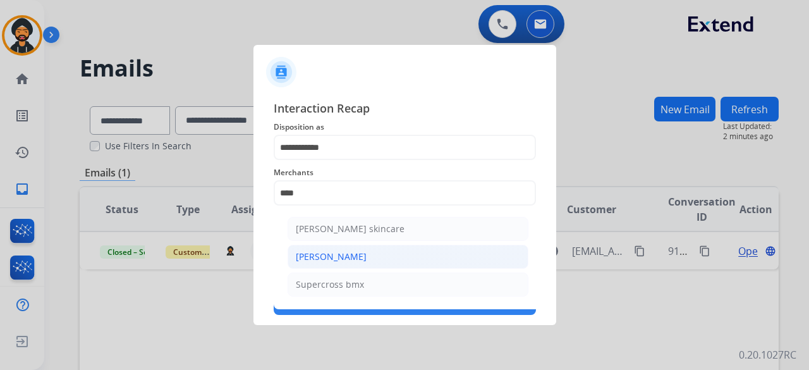
click at [330, 258] on div "[PERSON_NAME]" at bounding box center [331, 256] width 71 height 13
type input "**********"
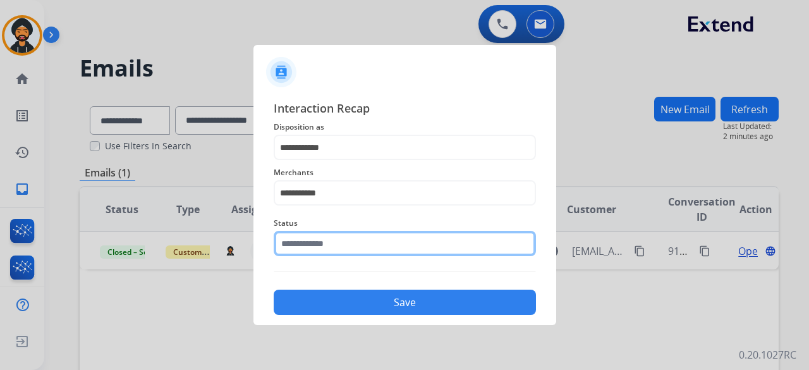
click at [326, 247] on input "text" at bounding box center [405, 243] width 262 height 25
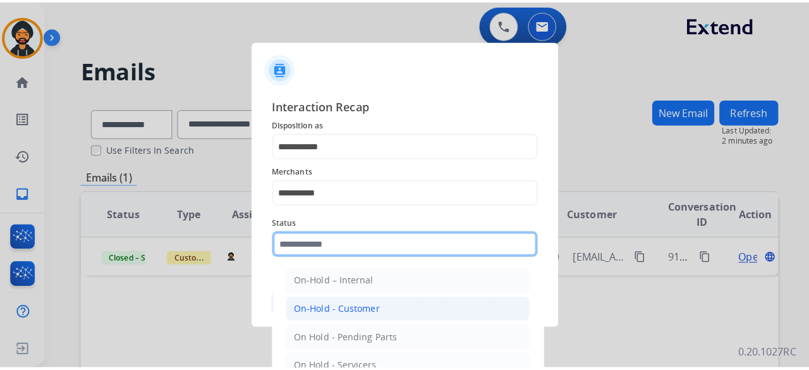
scroll to position [72, 0]
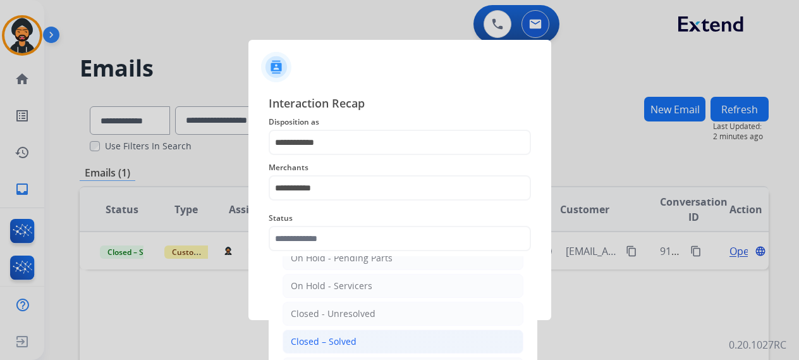
click at [336, 335] on div "Closed – Solved" at bounding box center [324, 341] width 66 height 13
type input "**********"
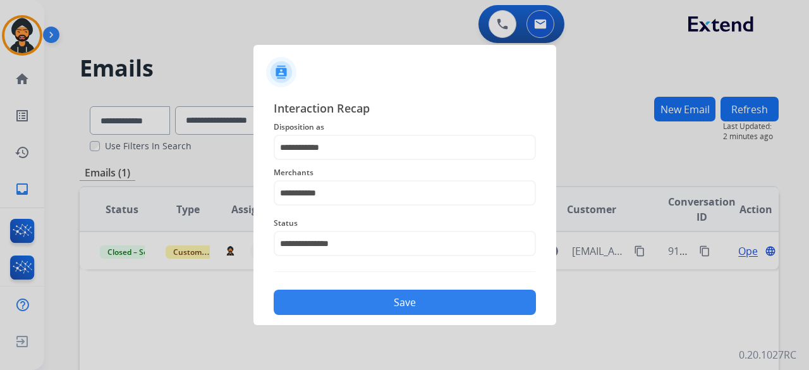
click at [336, 312] on button "Save" at bounding box center [405, 302] width 262 height 25
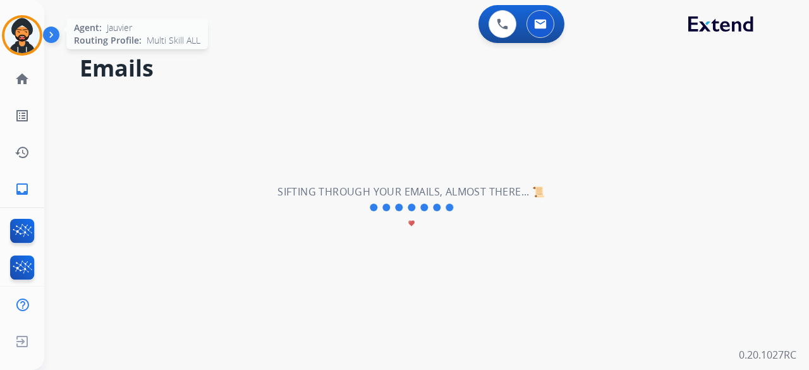
click at [33, 40] on img at bounding box center [21, 35] width 35 height 35
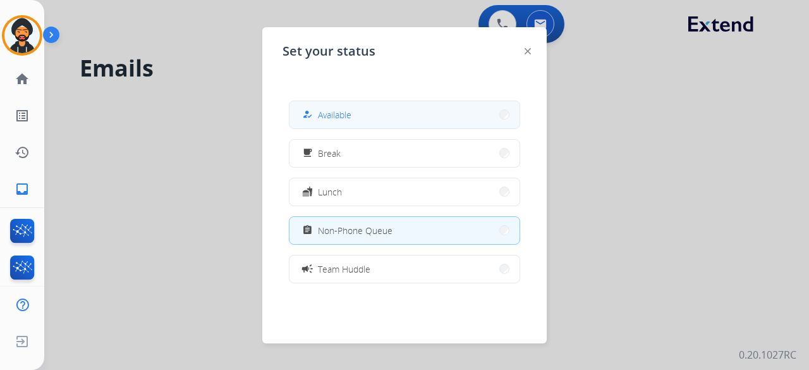
click at [359, 113] on button "how_to_reg Available" at bounding box center [405, 114] width 230 height 27
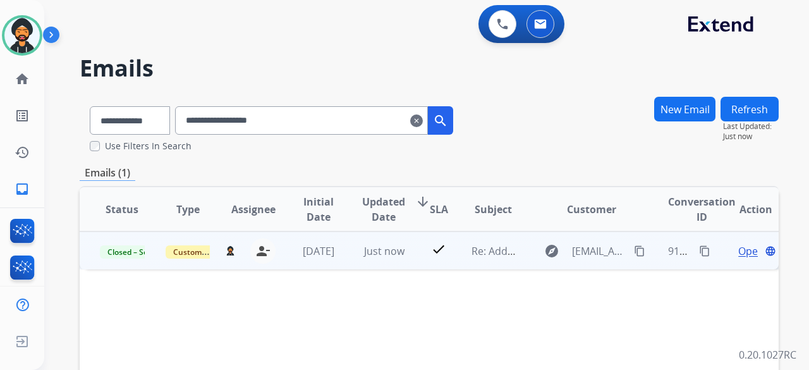
click at [699, 248] on mat-icon "content_copy" at bounding box center [704, 250] width 11 height 11
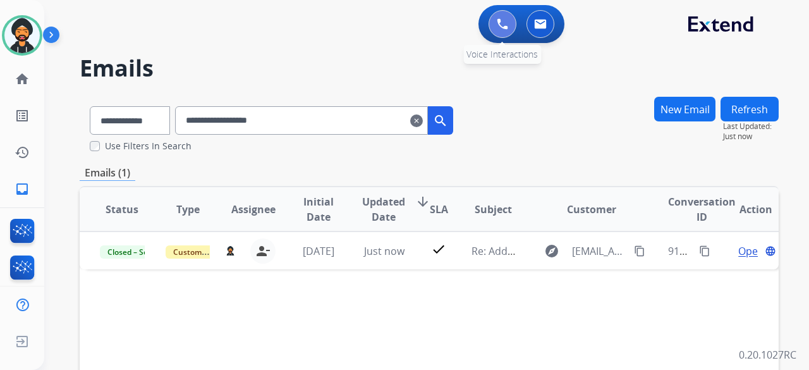
click at [503, 21] on img at bounding box center [502, 23] width 11 height 11
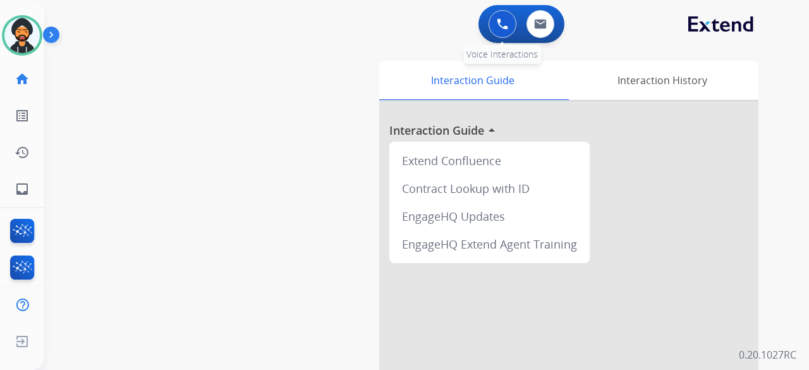
click at [499, 21] on img at bounding box center [502, 23] width 11 height 11
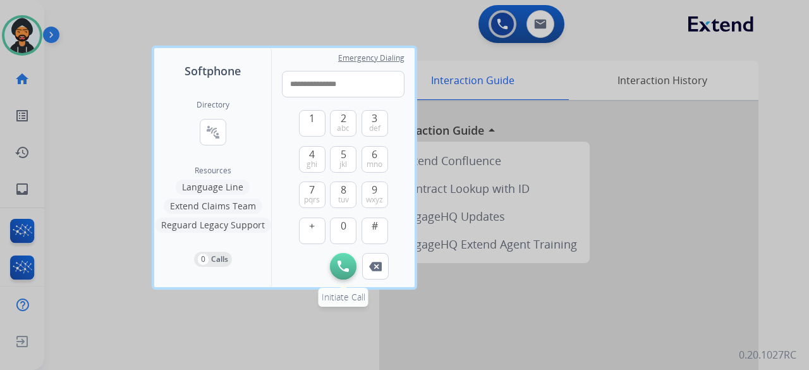
type input "**********"
click at [348, 261] on img at bounding box center [343, 265] width 11 height 11
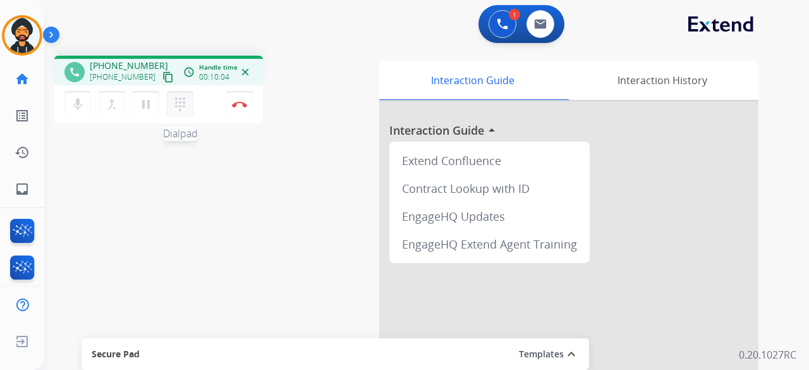
click at [180, 101] on mat-icon "dialpad" at bounding box center [180, 104] width 15 height 15
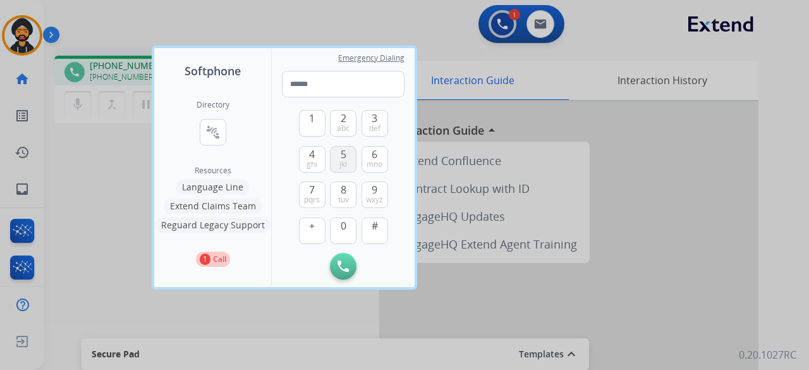
click at [339, 161] on button "5 jkl" at bounding box center [343, 159] width 27 height 27
click at [347, 155] on button "5 jkl" at bounding box center [343, 159] width 27 height 27
click at [347, 163] on button "5 jkl" at bounding box center [343, 159] width 27 height 27
type input "***"
click at [355, 20] on div at bounding box center [404, 185] width 809 height 370
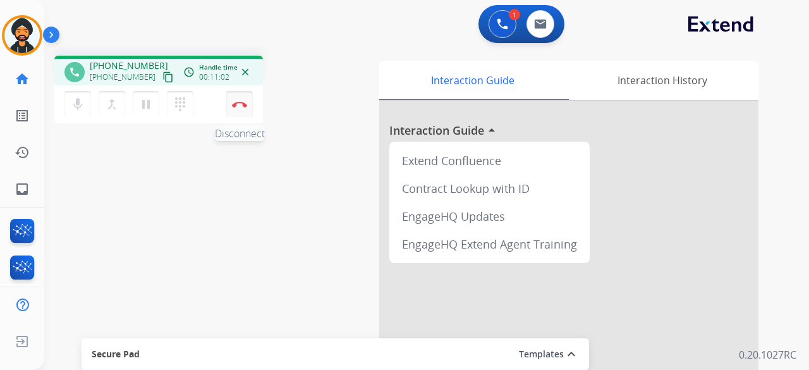
click at [249, 111] on button "Disconnect" at bounding box center [239, 104] width 27 height 27
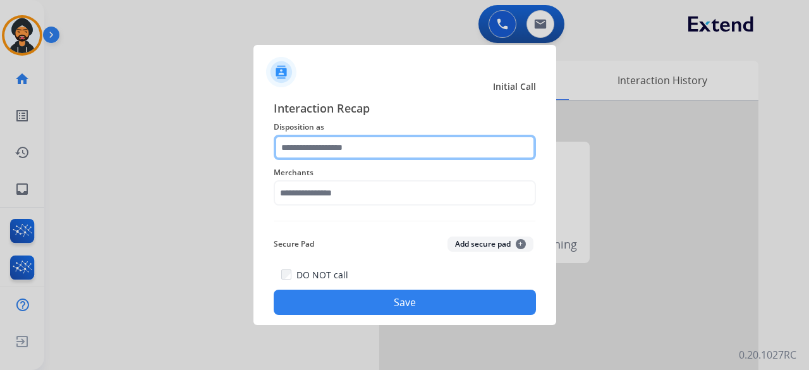
click at [296, 145] on input "text" at bounding box center [405, 147] width 262 height 25
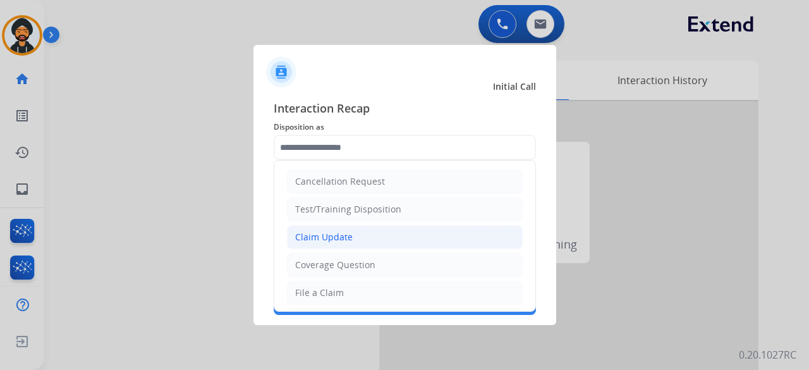
click at [336, 238] on div "Claim Update" at bounding box center [324, 237] width 58 height 13
type input "**********"
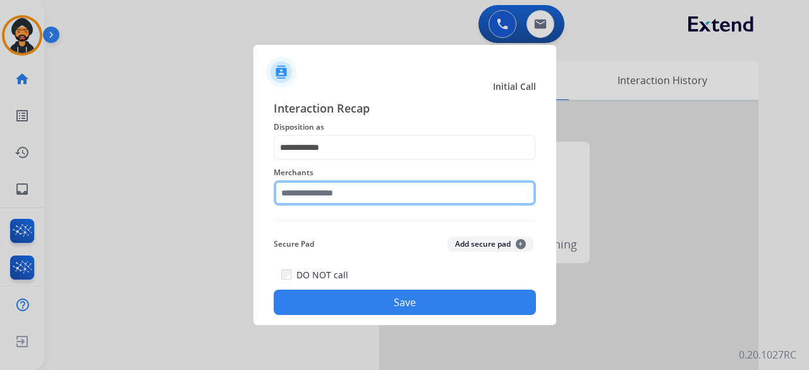
click at [320, 204] on div "Merchants" at bounding box center [405, 185] width 262 height 51
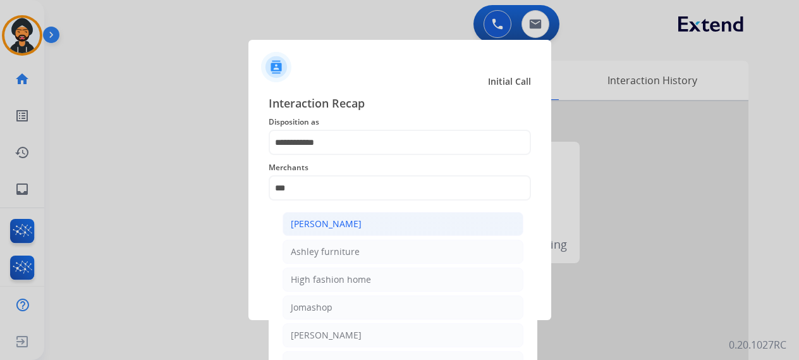
click at [318, 221] on div "[PERSON_NAME]" at bounding box center [326, 223] width 71 height 13
type input "**********"
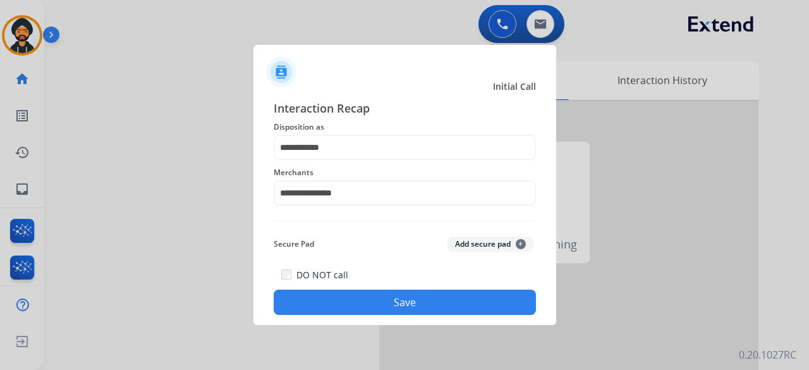
click at [354, 308] on button "Save" at bounding box center [405, 302] width 262 height 25
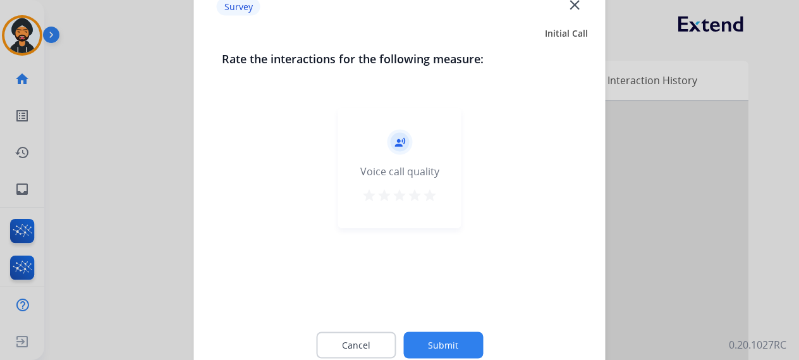
click at [446, 350] on button "Submit" at bounding box center [443, 344] width 80 height 27
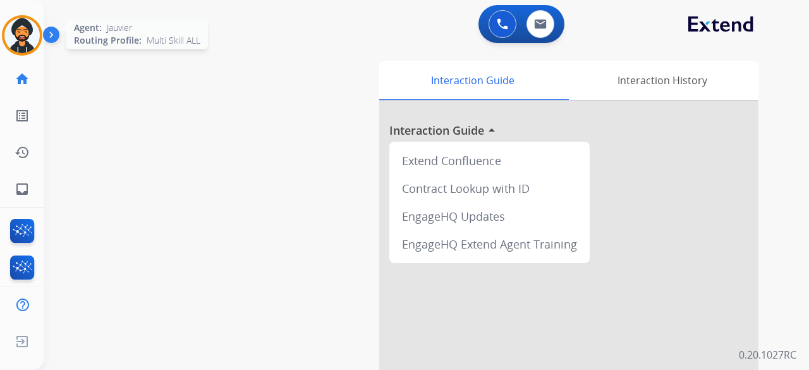
click at [12, 47] on img at bounding box center [21, 35] width 35 height 35
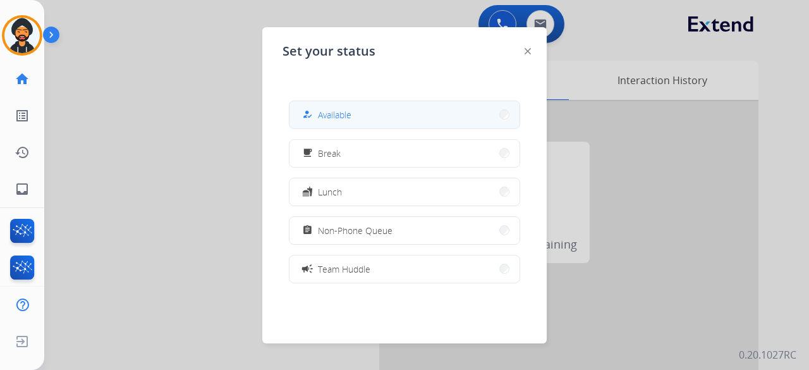
click at [341, 119] on span "Available" at bounding box center [335, 114] width 34 height 13
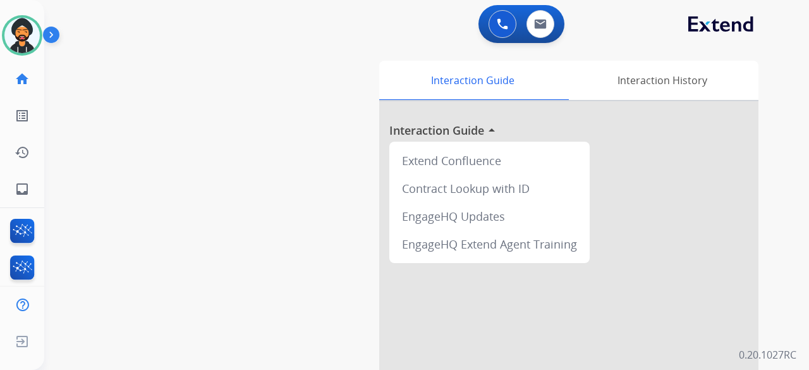
drag, startPoint x: 437, startPoint y: 333, endPoint x: 113, endPoint y: 364, distance: 326.4
click at [316, 343] on div "swap_horiz Break voice bridge close_fullscreen Connect 3-Way Call merge_type Se…" at bounding box center [411, 309] width 735 height 527
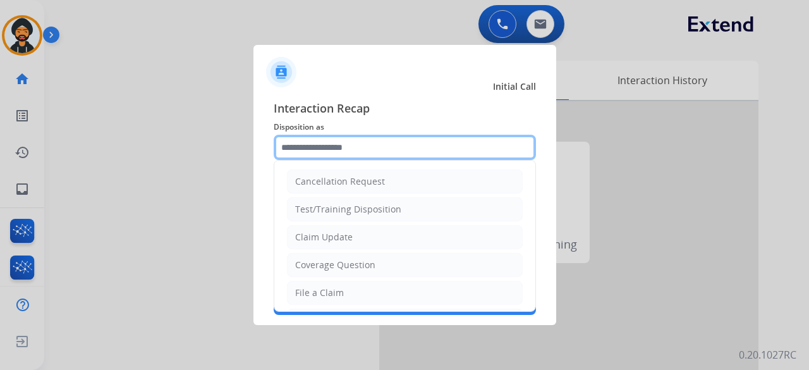
click at [312, 149] on input "text" at bounding box center [405, 147] width 262 height 25
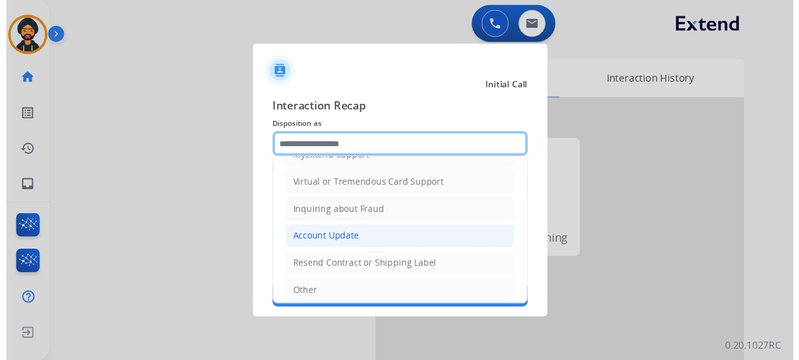
scroll to position [192, 0]
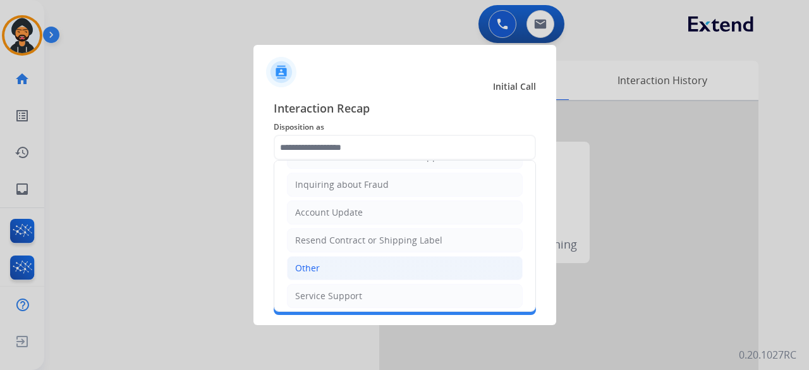
click at [336, 264] on li "Other" at bounding box center [405, 268] width 236 height 24
type input "*****"
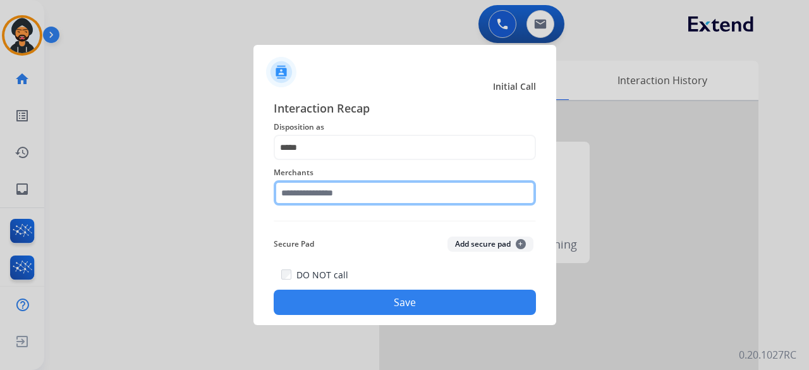
click at [326, 202] on div "Merchants" at bounding box center [405, 185] width 262 height 51
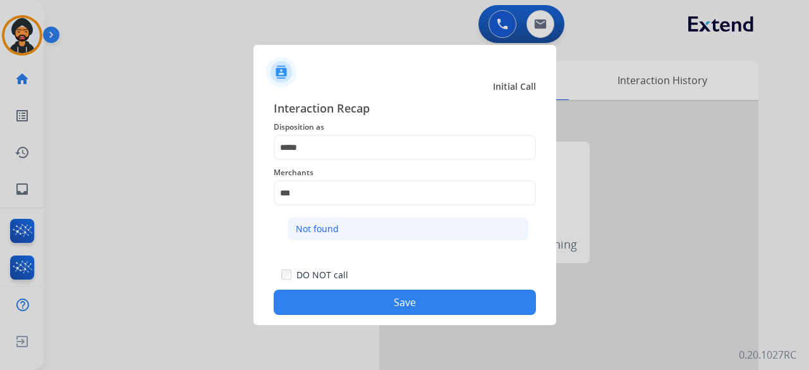
click at [299, 231] on div "Not found" at bounding box center [317, 229] width 43 height 13
type input "*********"
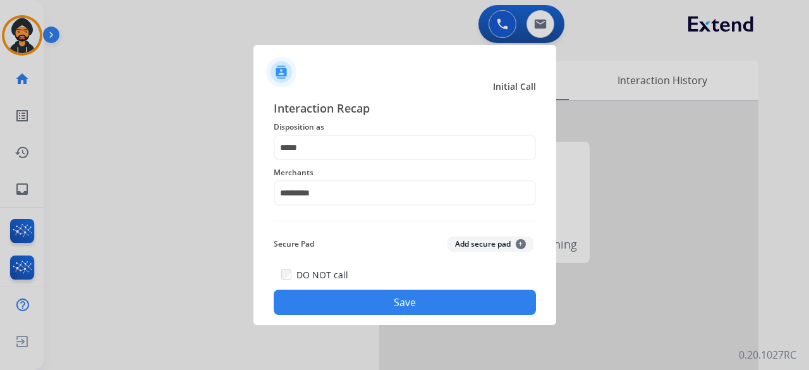
click at [339, 291] on button "Save" at bounding box center [405, 302] width 262 height 25
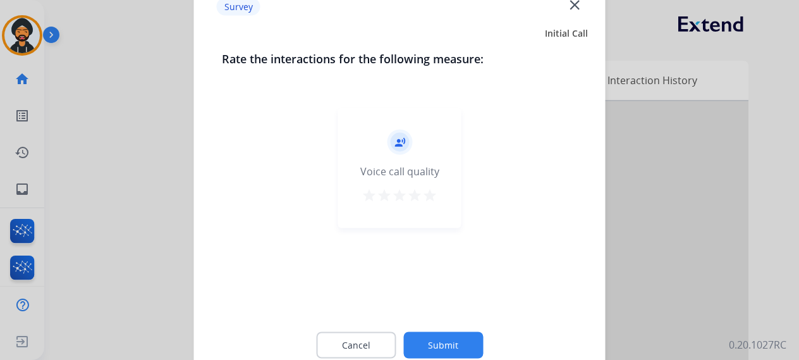
click at [440, 350] on button "Submit" at bounding box center [443, 344] width 80 height 27
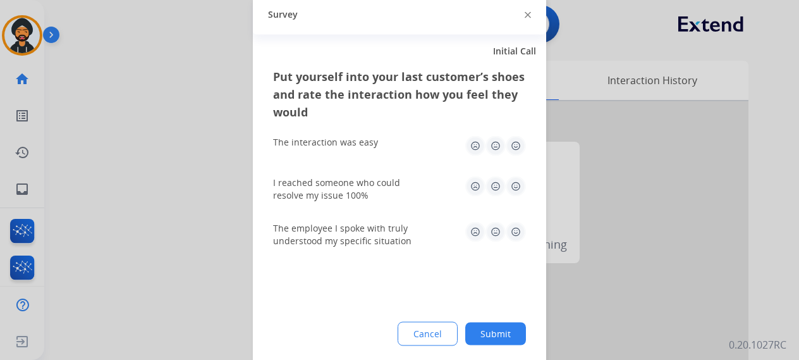
click at [496, 329] on button "Submit" at bounding box center [495, 333] width 61 height 23
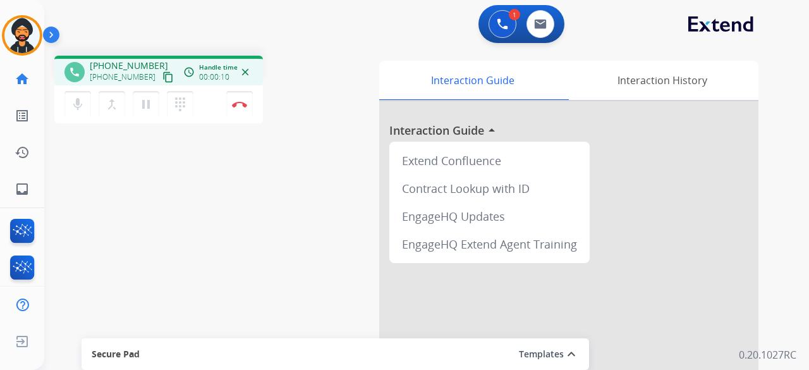
click at [162, 75] on mat-icon "content_copy" at bounding box center [167, 76] width 11 height 11
click at [242, 109] on button "Disconnect" at bounding box center [239, 104] width 27 height 27
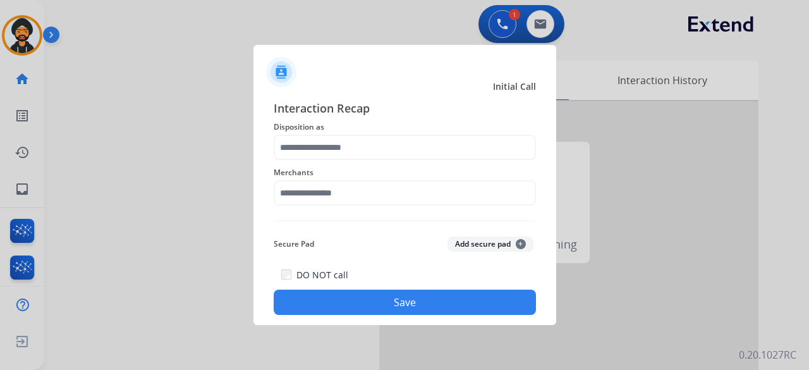
drag, startPoint x: 533, startPoint y: 366, endPoint x: 561, endPoint y: 367, distance: 28.5
click at [561, 367] on div at bounding box center [404, 185] width 809 height 370
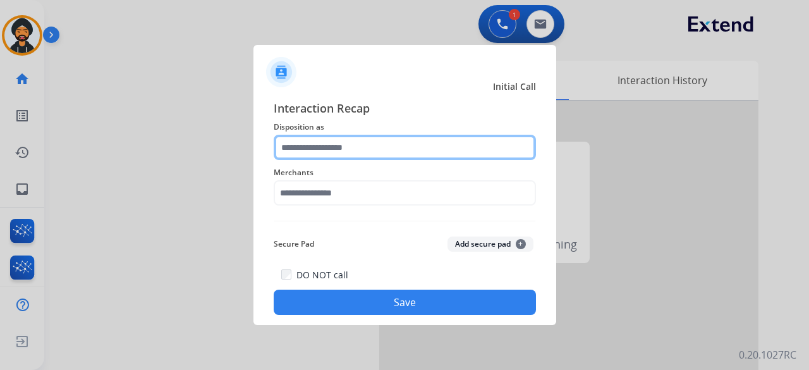
click at [445, 152] on input "text" at bounding box center [405, 147] width 262 height 25
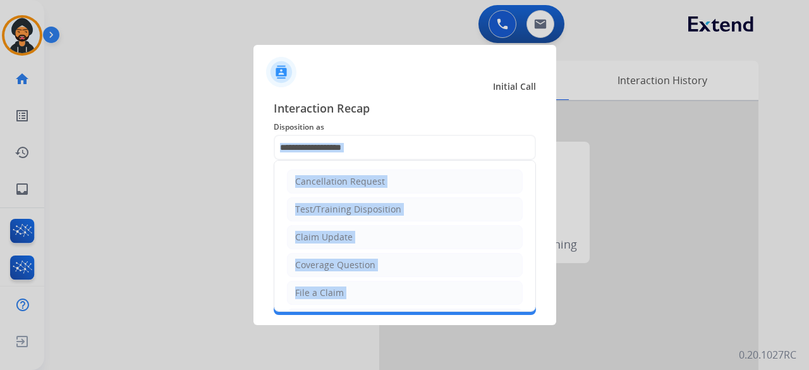
drag, startPoint x: 343, startPoint y: 259, endPoint x: 350, endPoint y: 182, distance: 77.5
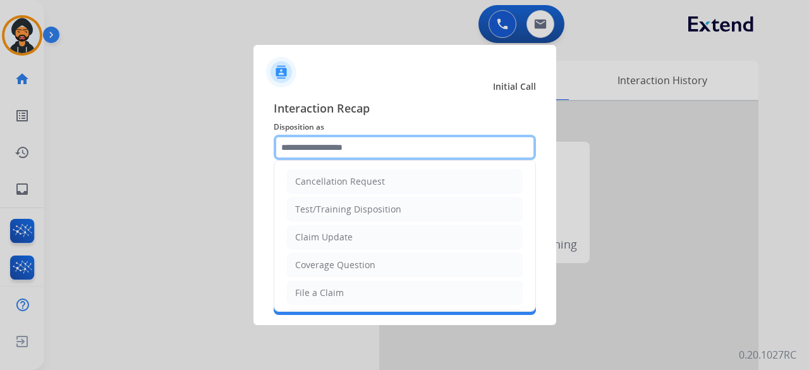
click at [325, 147] on input "text" at bounding box center [405, 147] width 262 height 25
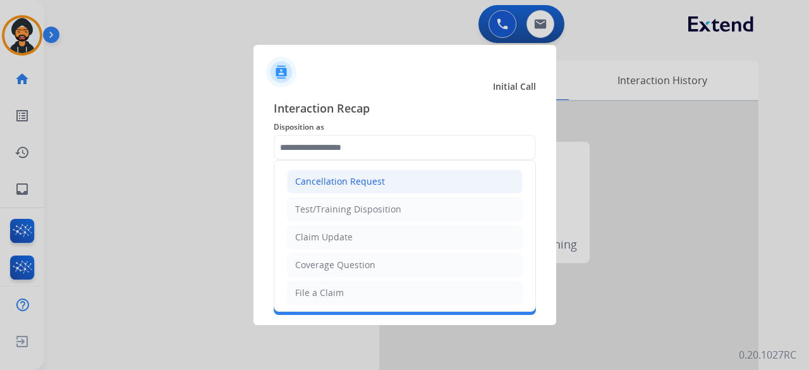
click at [326, 176] on div "Cancellation Request" at bounding box center [340, 181] width 90 height 13
type input "**********"
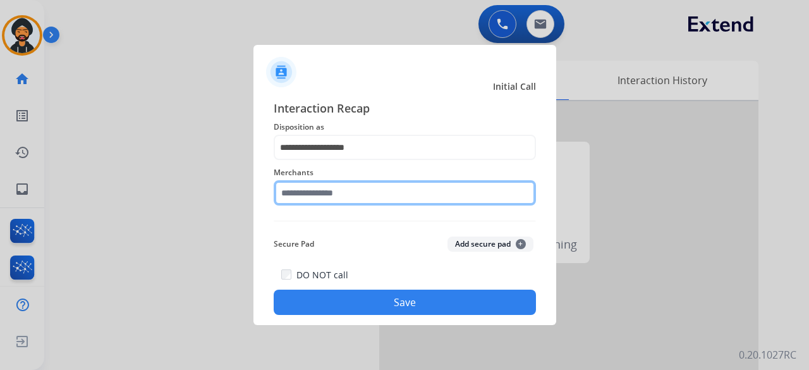
click at [317, 185] on input "text" at bounding box center [405, 192] width 262 height 25
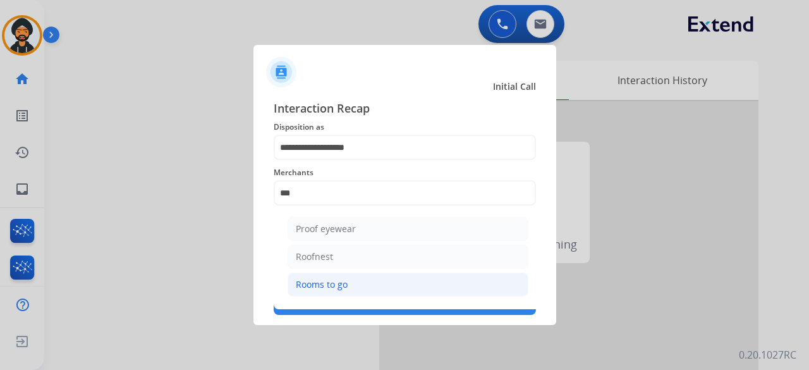
click at [330, 280] on div "Rooms to go" at bounding box center [322, 284] width 52 height 13
type input "**********"
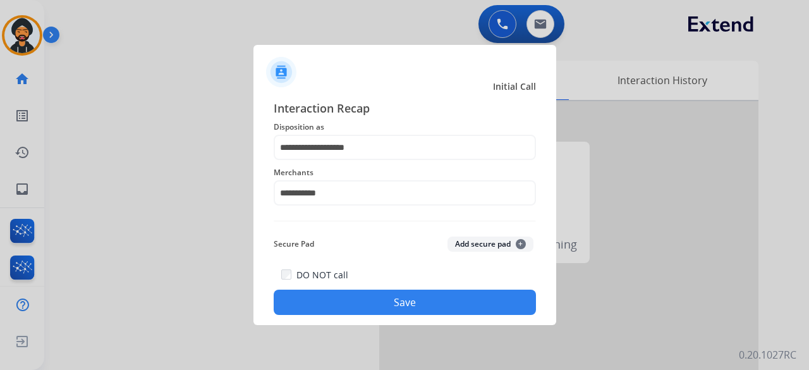
click at [363, 303] on button "Save" at bounding box center [405, 302] width 262 height 25
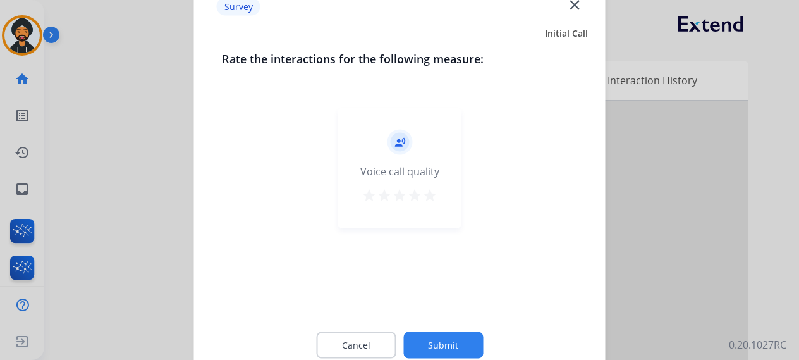
click at [469, 346] on button "Submit" at bounding box center [443, 344] width 80 height 27
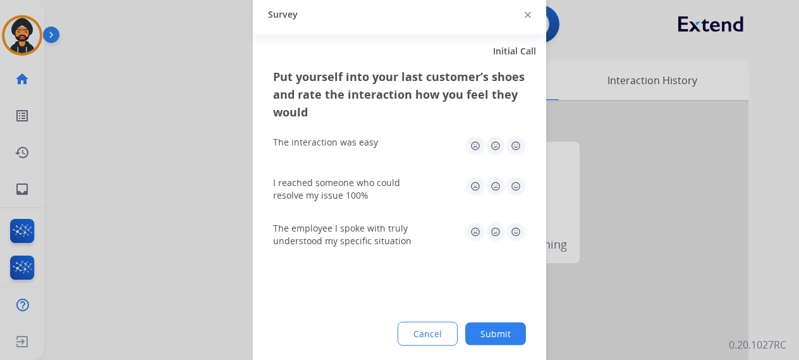
click at [512, 327] on button "Submit" at bounding box center [495, 333] width 61 height 23
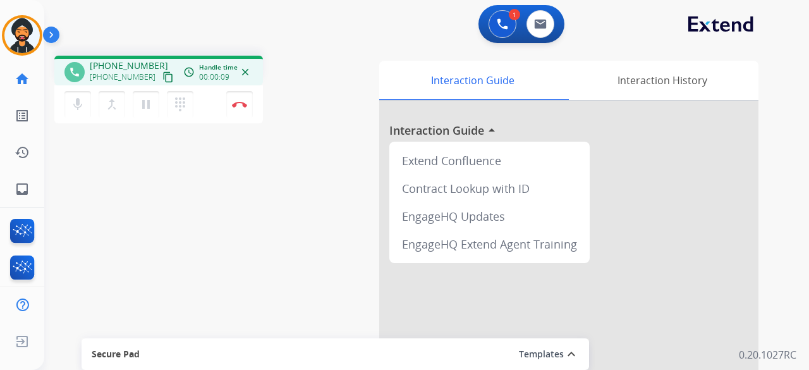
click at [162, 75] on mat-icon "content_copy" at bounding box center [167, 76] width 11 height 11
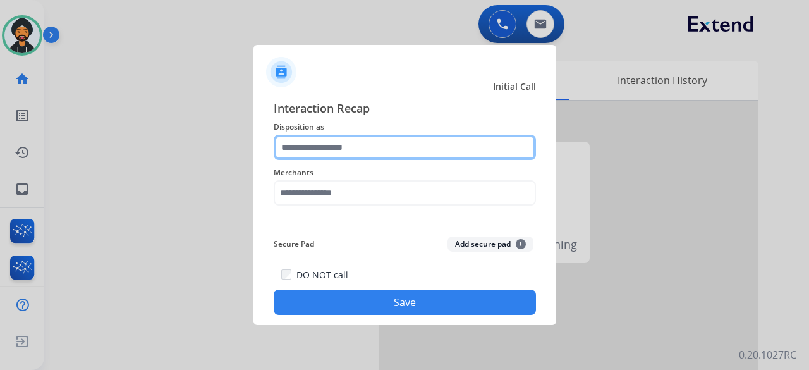
click at [348, 141] on input "text" at bounding box center [405, 147] width 262 height 25
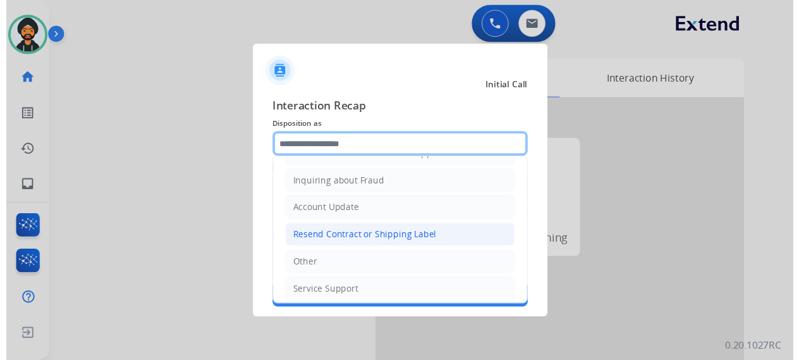
scroll to position [192, 0]
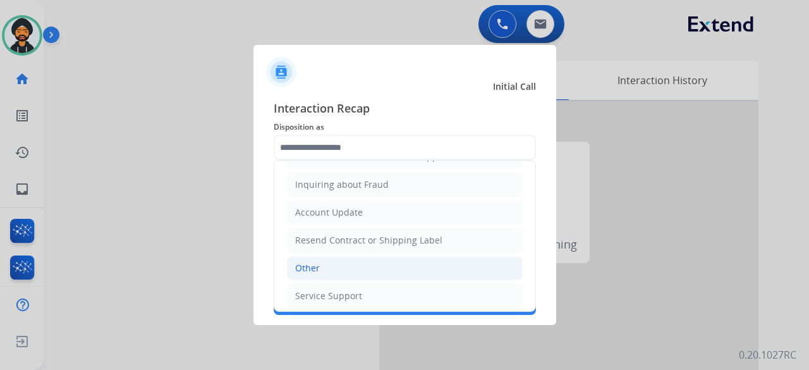
click at [316, 271] on li "Other" at bounding box center [405, 268] width 236 height 24
type input "*****"
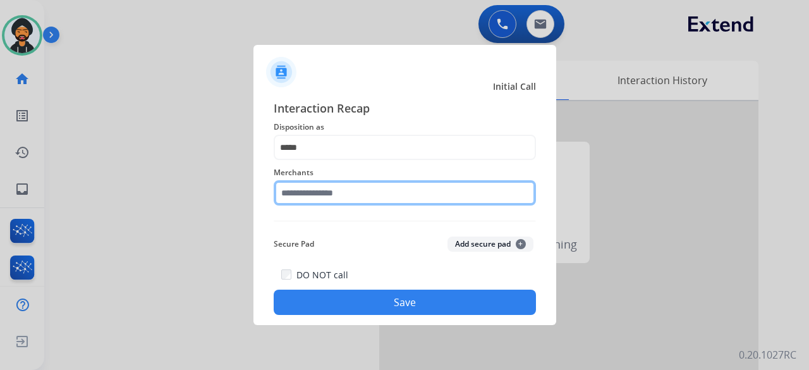
click at [325, 196] on input "text" at bounding box center [405, 192] width 262 height 25
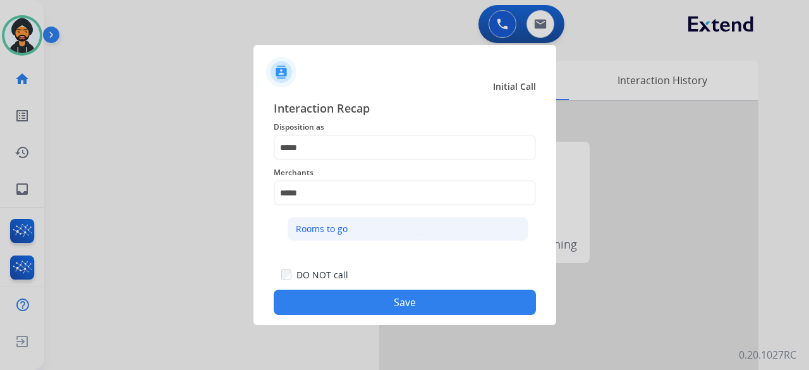
click at [341, 224] on div "Rooms to go" at bounding box center [322, 229] width 52 height 13
type input "**********"
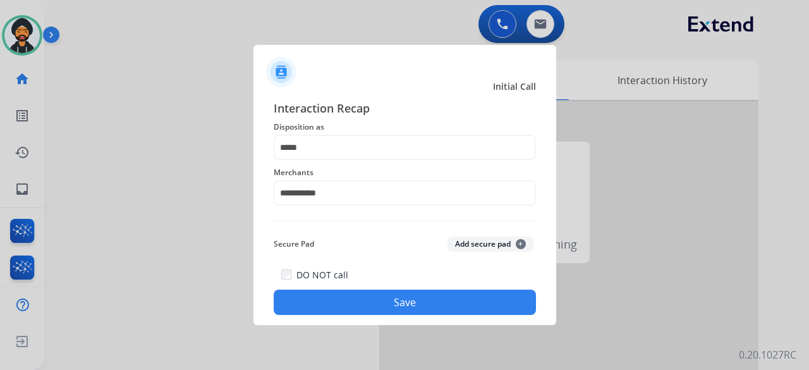
click at [346, 290] on button "Save" at bounding box center [405, 302] width 262 height 25
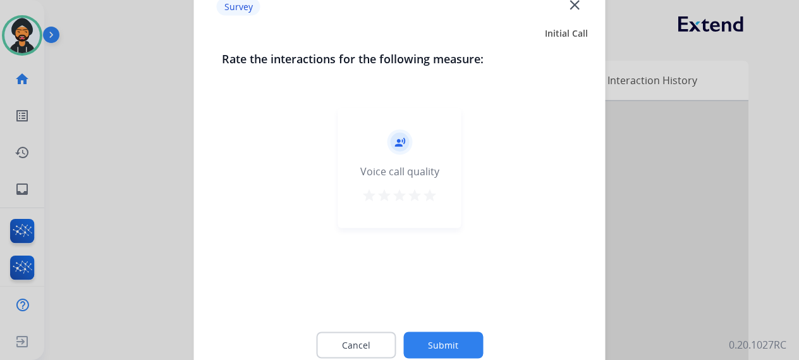
click at [449, 337] on button "Submit" at bounding box center [443, 344] width 80 height 27
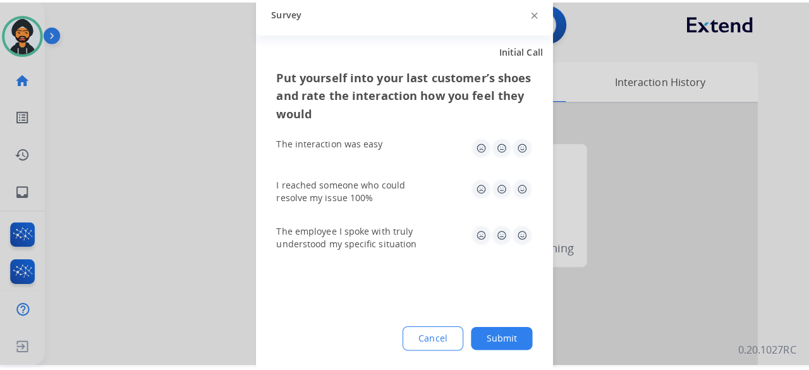
scroll to position [0, 0]
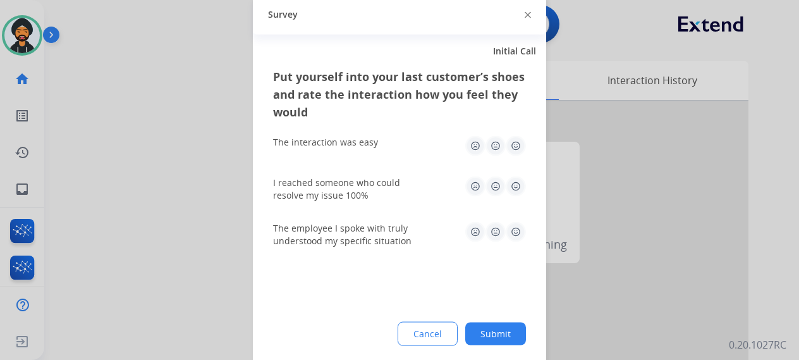
click at [487, 334] on button "Submit" at bounding box center [495, 333] width 61 height 23
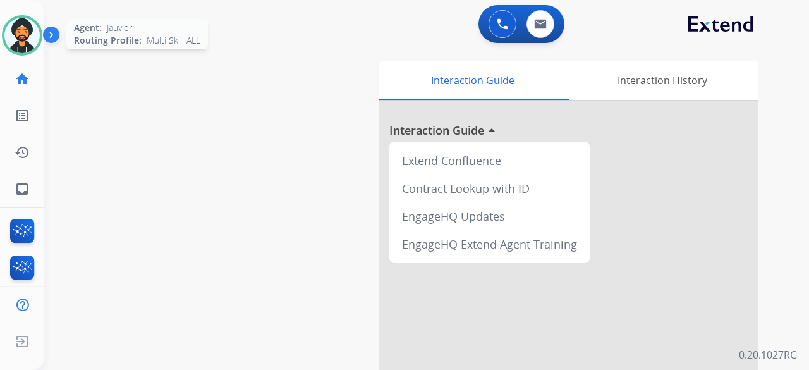
click at [20, 40] on img at bounding box center [21, 35] width 35 height 35
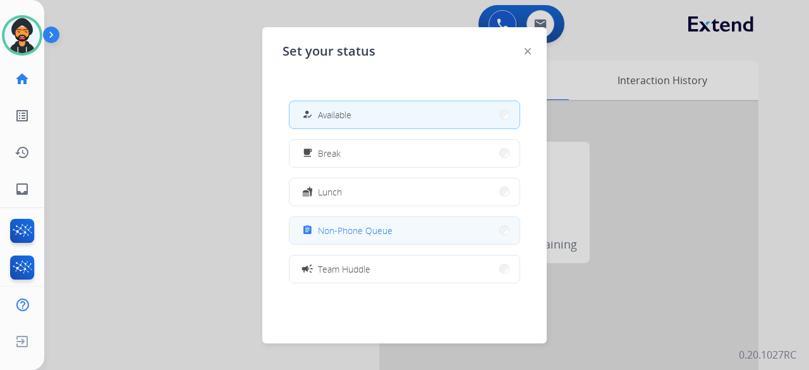
drag, startPoint x: 355, startPoint y: 225, endPoint x: 443, endPoint y: 183, distance: 97.5
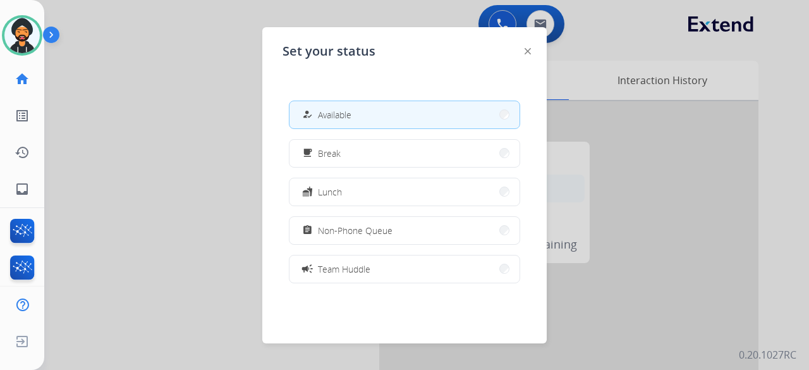
click at [355, 224] on span "Non-Phone Queue" at bounding box center [355, 230] width 75 height 13
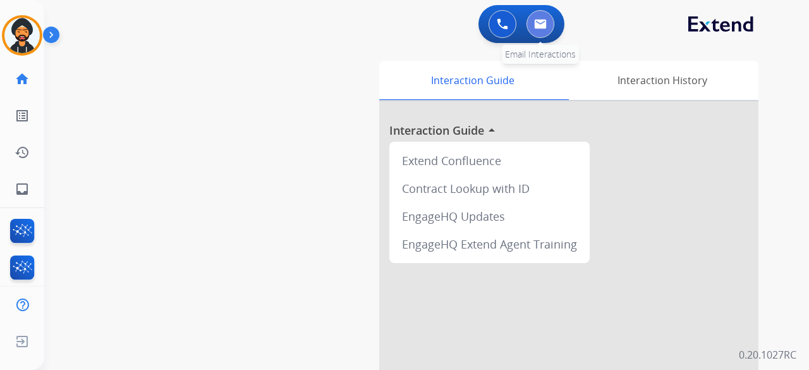
click at [546, 25] on img at bounding box center [540, 24] width 13 height 10
select select "**********"
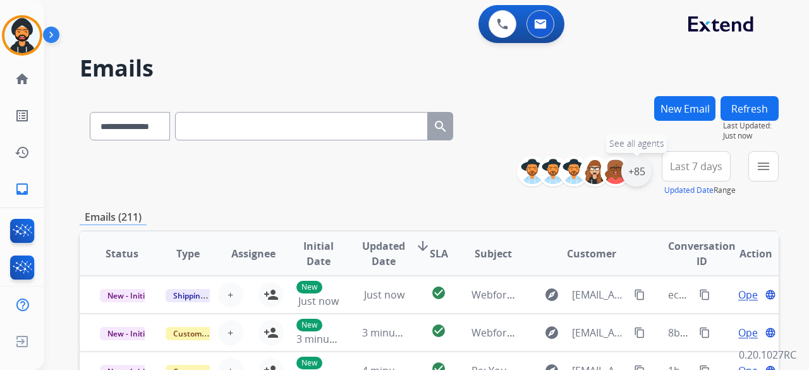
click at [636, 165] on div "+85" at bounding box center [636, 171] width 30 height 30
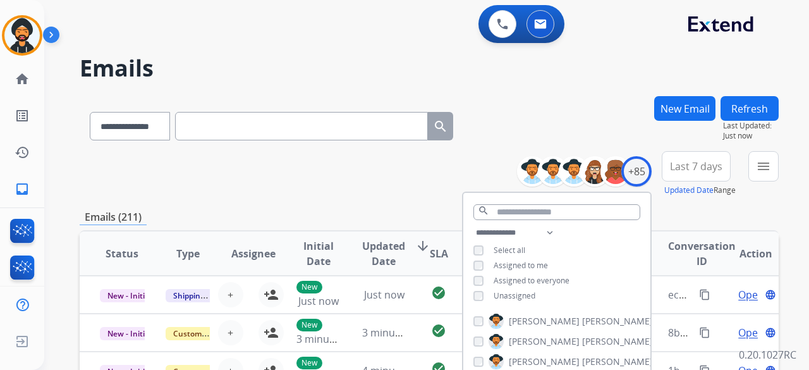
click at [474, 288] on div "**********" at bounding box center [556, 265] width 187 height 81
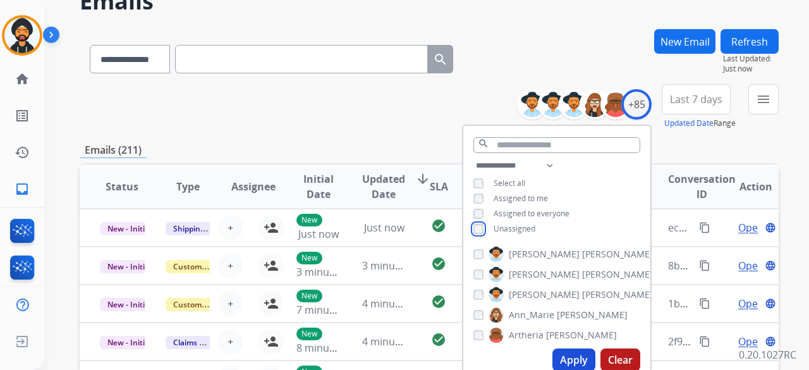
scroll to position [190, 0]
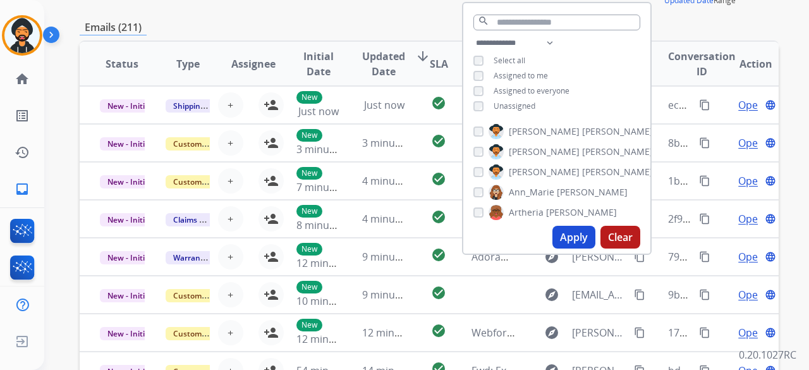
click at [555, 235] on button "Apply" at bounding box center [573, 237] width 43 height 23
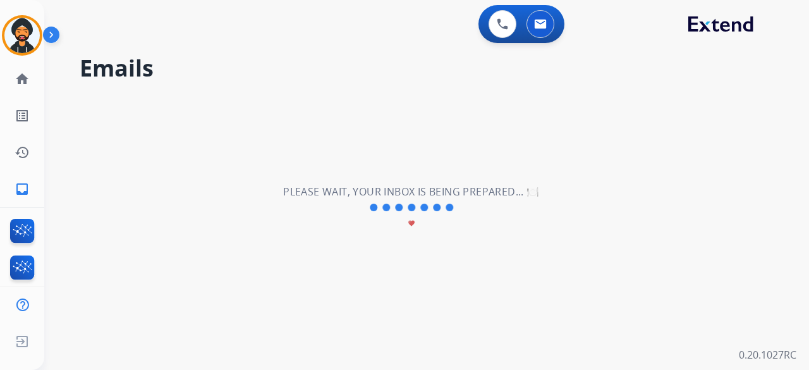
scroll to position [0, 0]
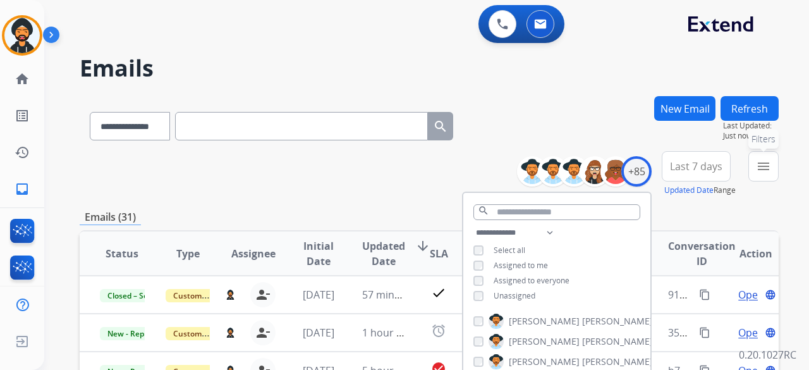
click at [761, 165] on mat-icon "menu" at bounding box center [763, 166] width 15 height 15
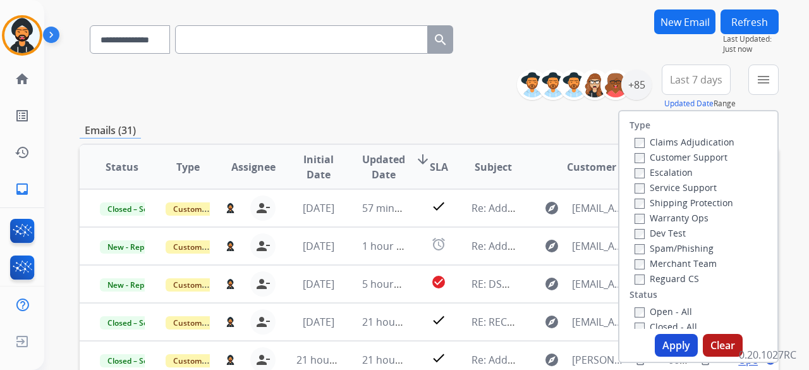
scroll to position [190, 0]
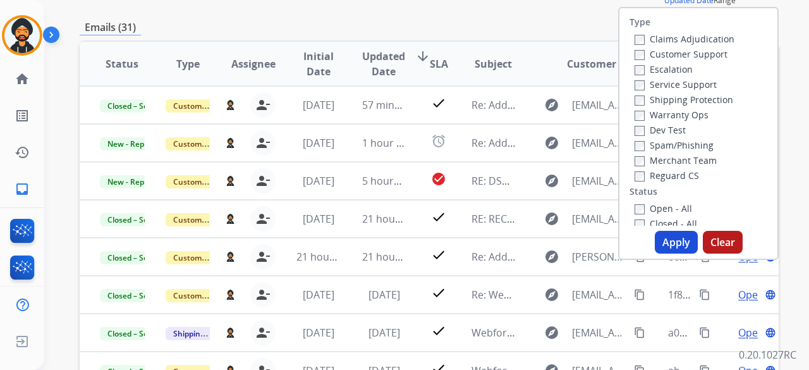
click at [659, 239] on button "Apply" at bounding box center [676, 242] width 43 height 23
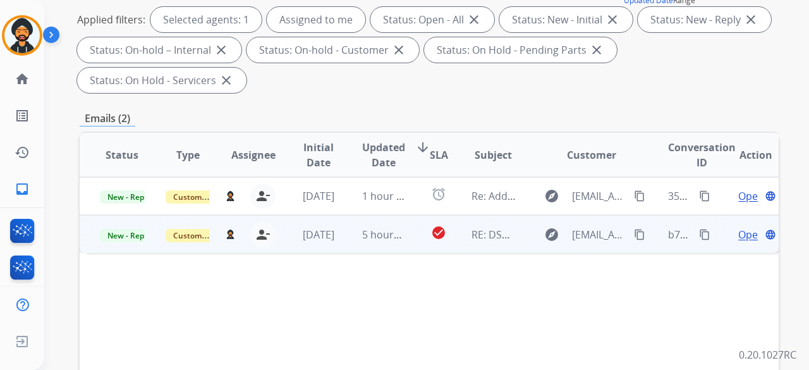
click at [733, 233] on div "Open language" at bounding box center [755, 234] width 45 height 15
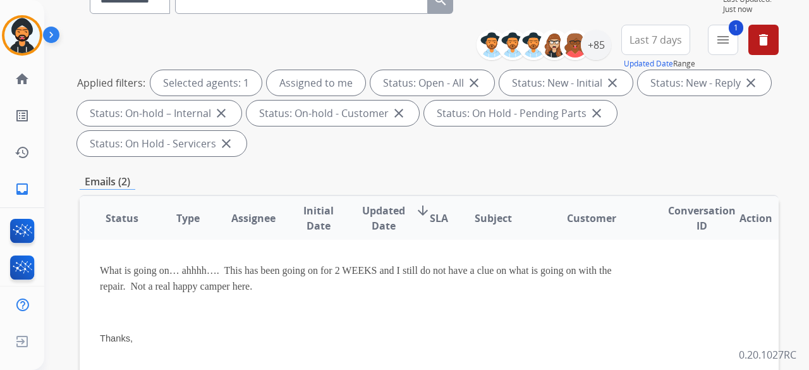
scroll to position [0, 0]
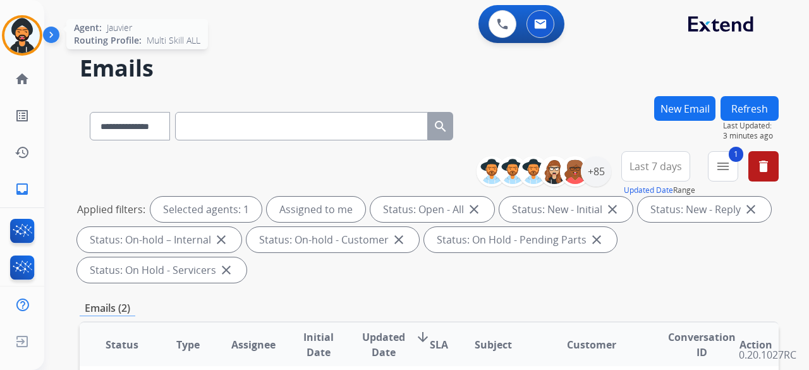
click at [25, 29] on img at bounding box center [21, 35] width 35 height 35
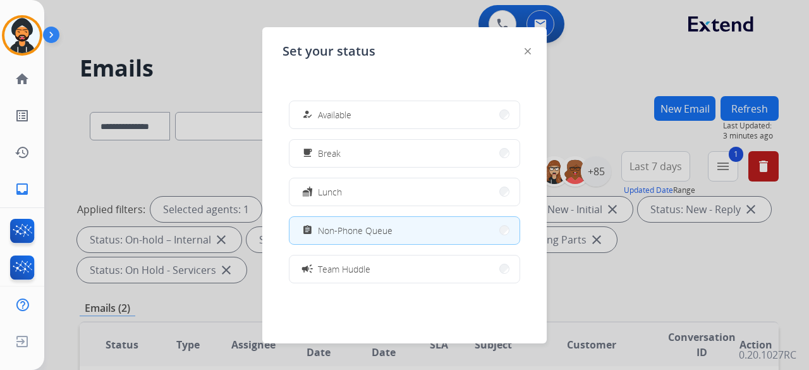
click at [186, 44] on div at bounding box center [404, 185] width 809 height 370
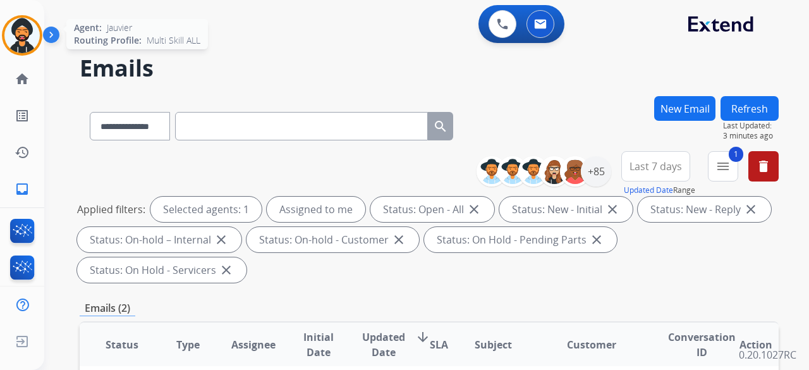
click at [31, 28] on img at bounding box center [21, 35] width 35 height 35
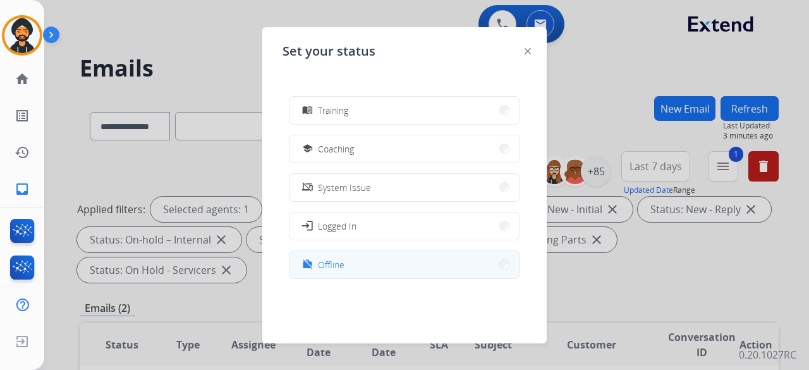
scroll to position [200, 0]
click at [363, 259] on button "work_off Offline" at bounding box center [405, 261] width 230 height 27
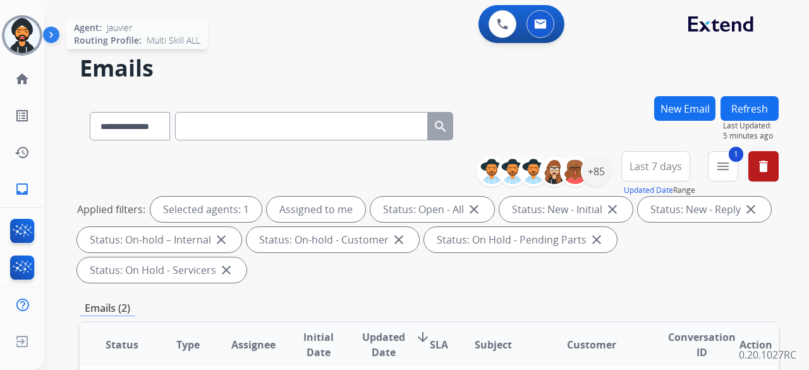
click at [39, 39] on img at bounding box center [21, 35] width 35 height 35
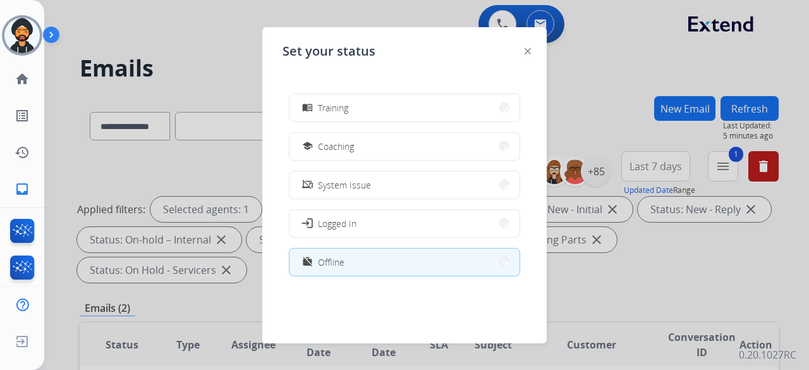
click at [378, 264] on button "work_off Offline" at bounding box center [405, 261] width 230 height 27
